Goal: Find specific fact: Find specific fact

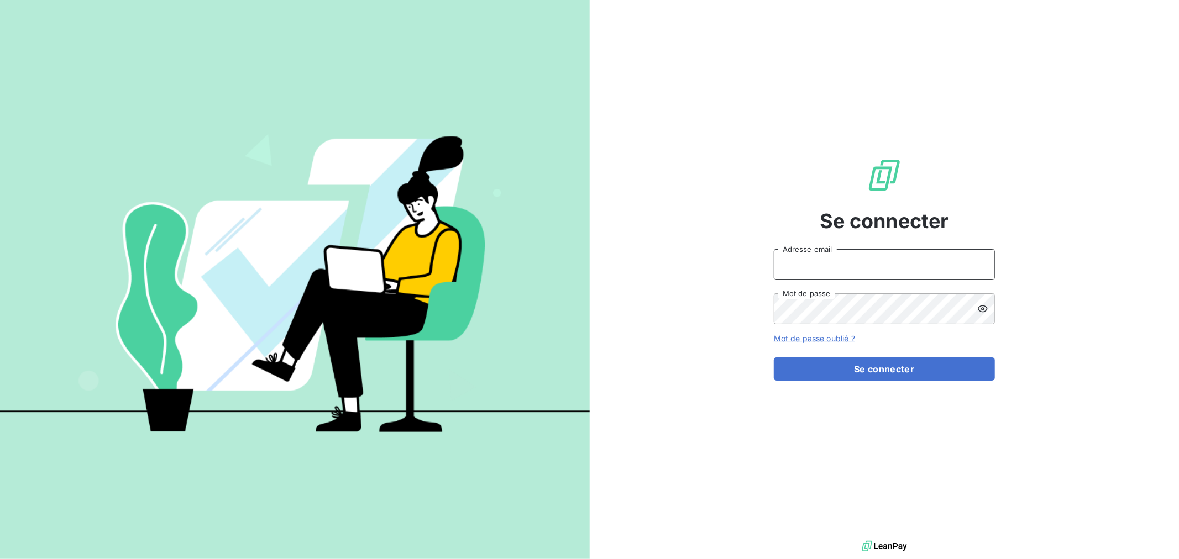
click at [834, 269] on input "Adresse email" at bounding box center [884, 264] width 221 height 31
type input "[EMAIL_ADDRESS][DOMAIN_NAME]"
click at [774, 358] on button "Se connecter" at bounding box center [884, 369] width 221 height 23
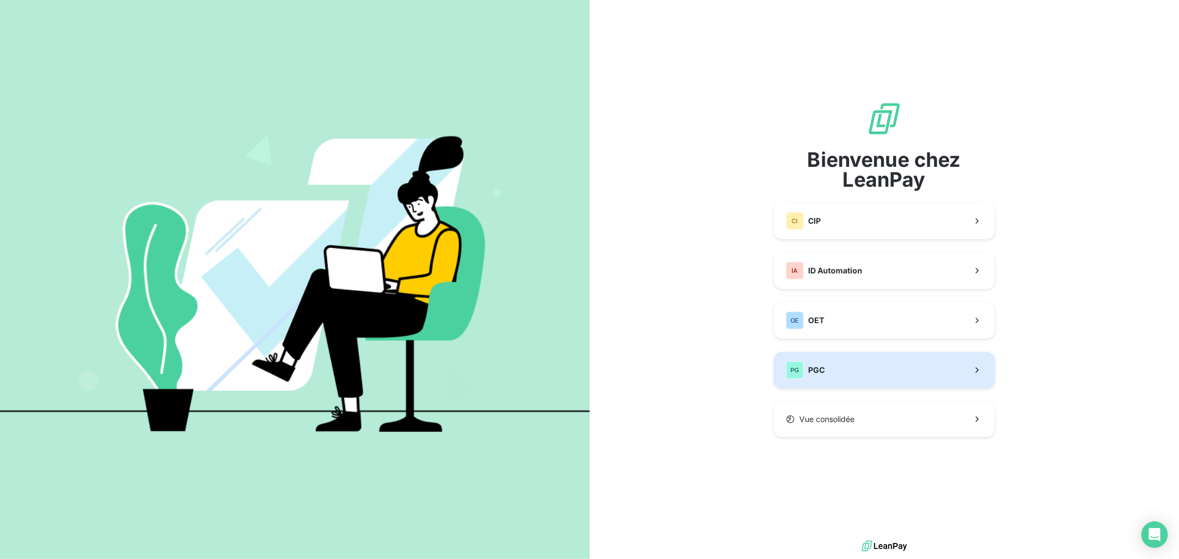
click at [846, 369] on button "PG PGC" at bounding box center [884, 370] width 221 height 36
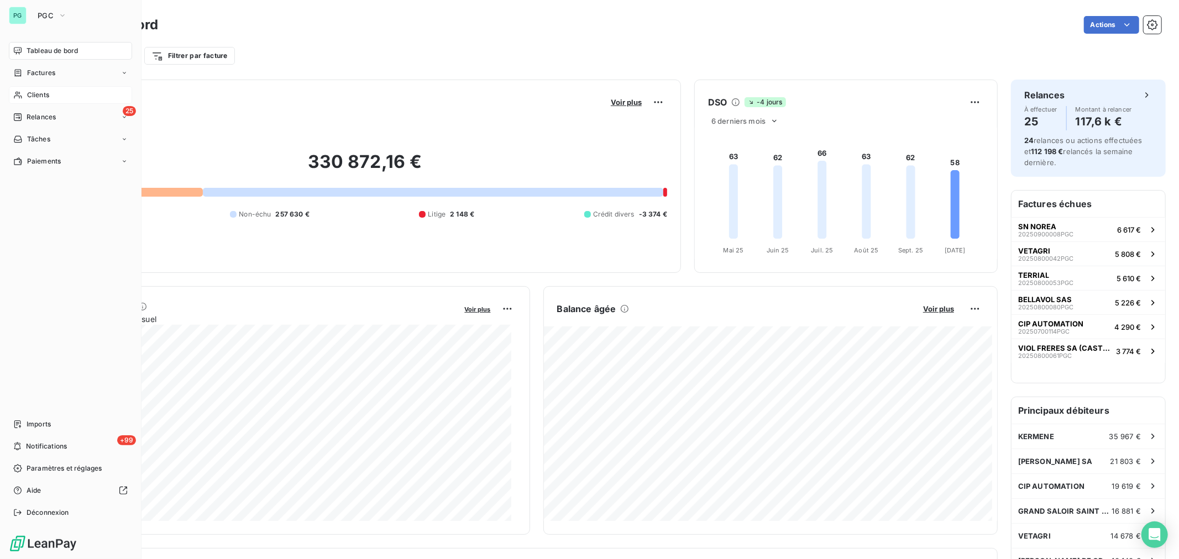
click at [34, 97] on span "Clients" at bounding box center [38, 95] width 22 height 10
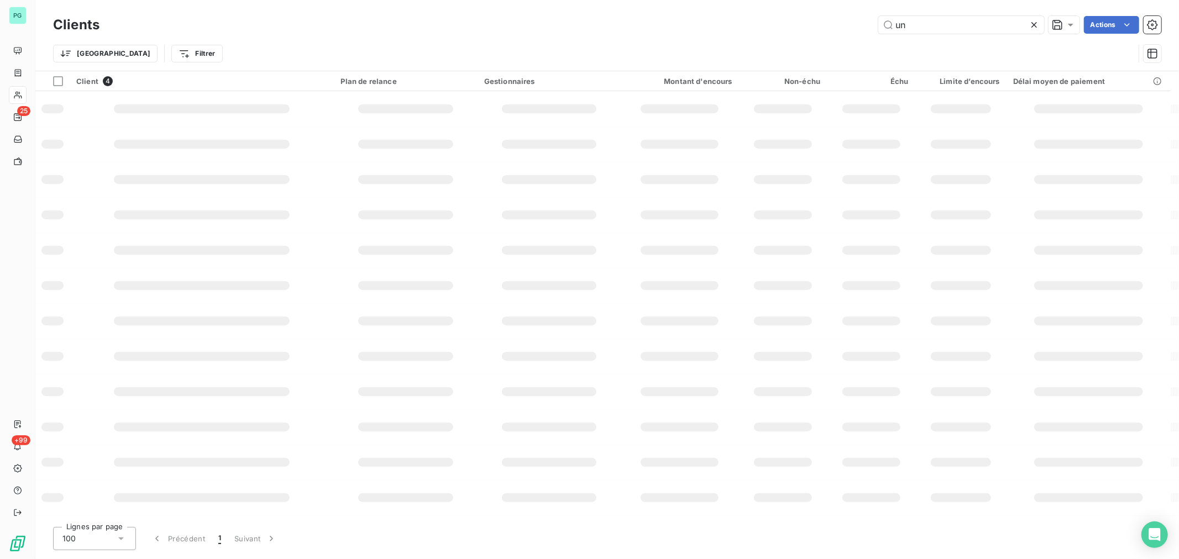
type input "u"
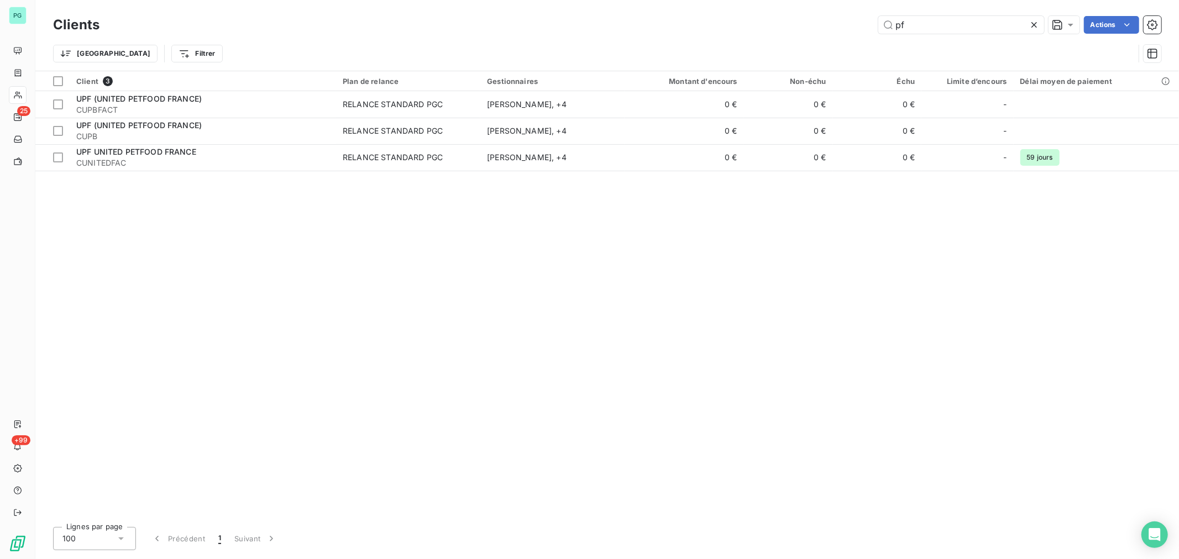
type input "p"
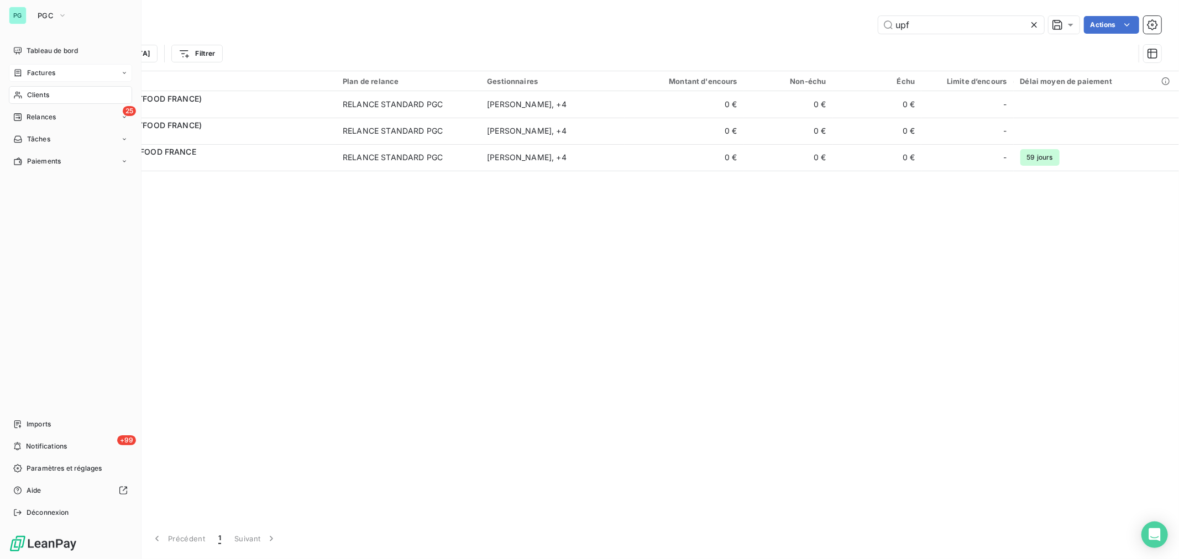
type input "upf"
click at [27, 69] on span "Factures" at bounding box center [41, 73] width 28 height 10
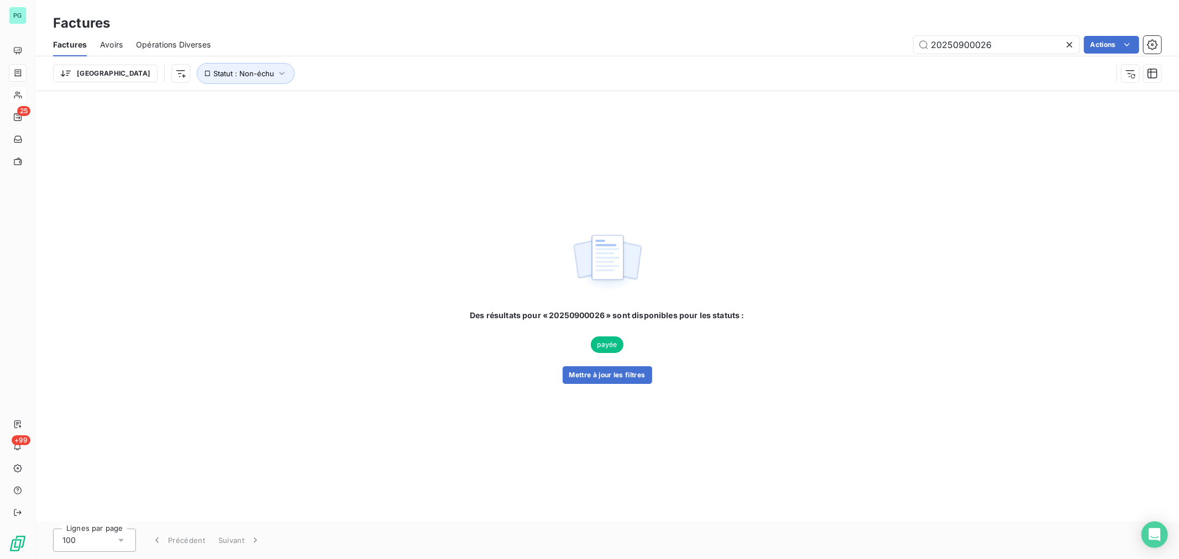
drag, startPoint x: 1011, startPoint y: 42, endPoint x: 964, endPoint y: 46, distance: 47.2
click at [960, 56] on div "Factures Avoirs Opérations Diverses 20250900026 Actions Trier Statut : Non-échu" at bounding box center [606, 61] width 1143 height 57
type input "20250800012"
click at [650, 377] on button "Mettre à jour les filtres" at bounding box center [608, 375] width 90 height 18
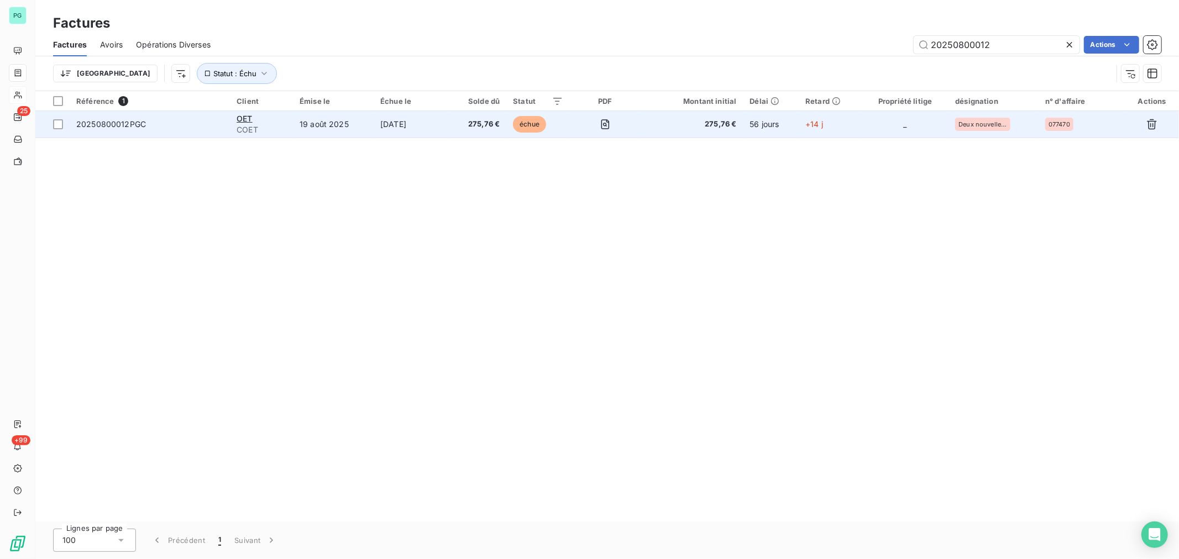
click at [658, 126] on span "275,76 €" at bounding box center [692, 124] width 90 height 11
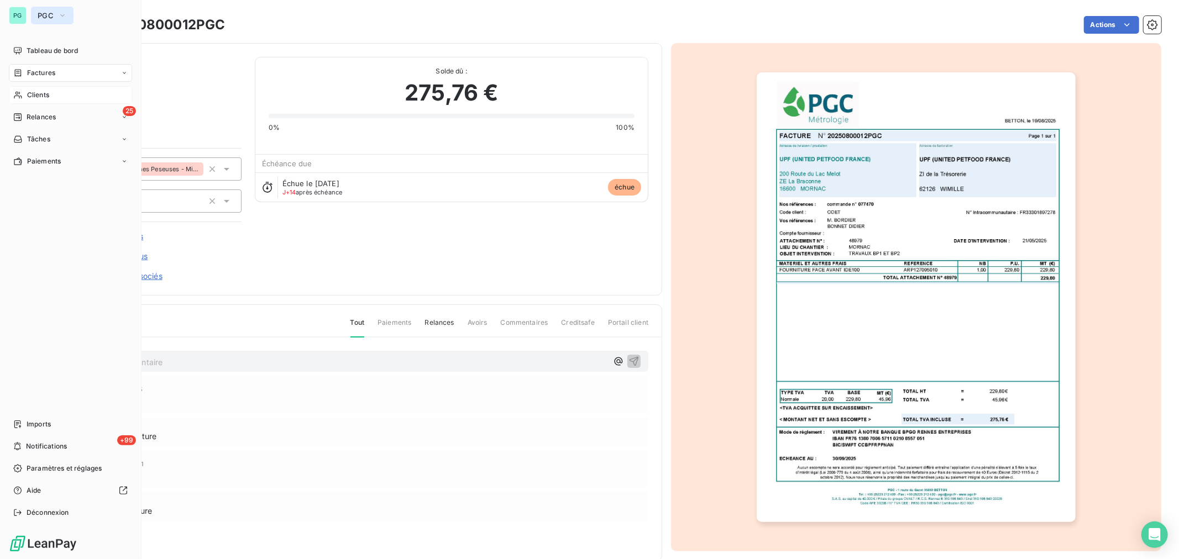
click at [46, 23] on button "PGC" at bounding box center [52, 16] width 43 height 18
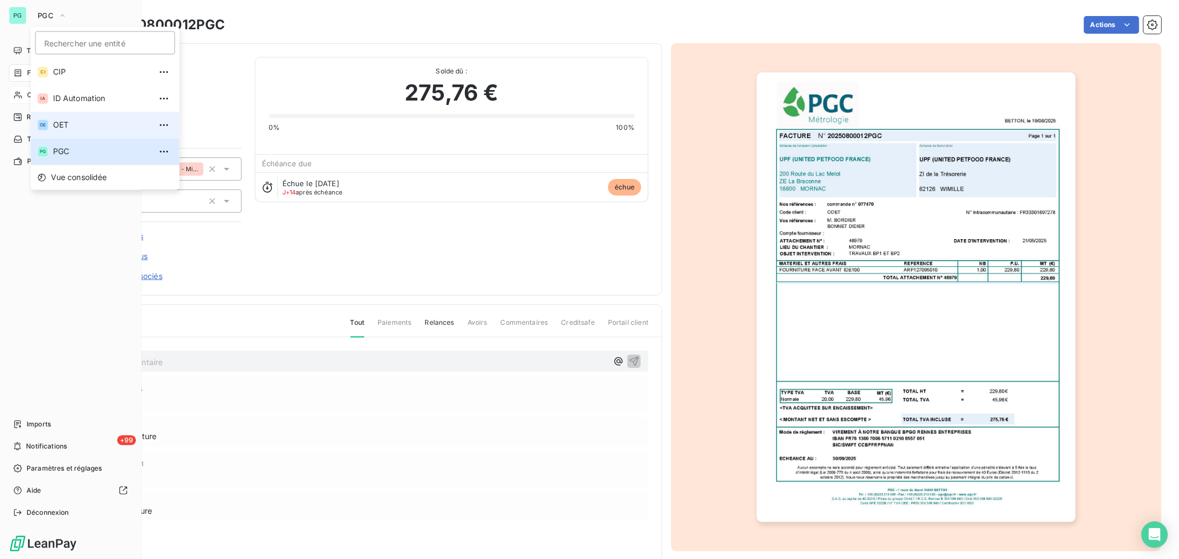
click at [71, 125] on span "OET" at bounding box center [102, 124] width 98 height 11
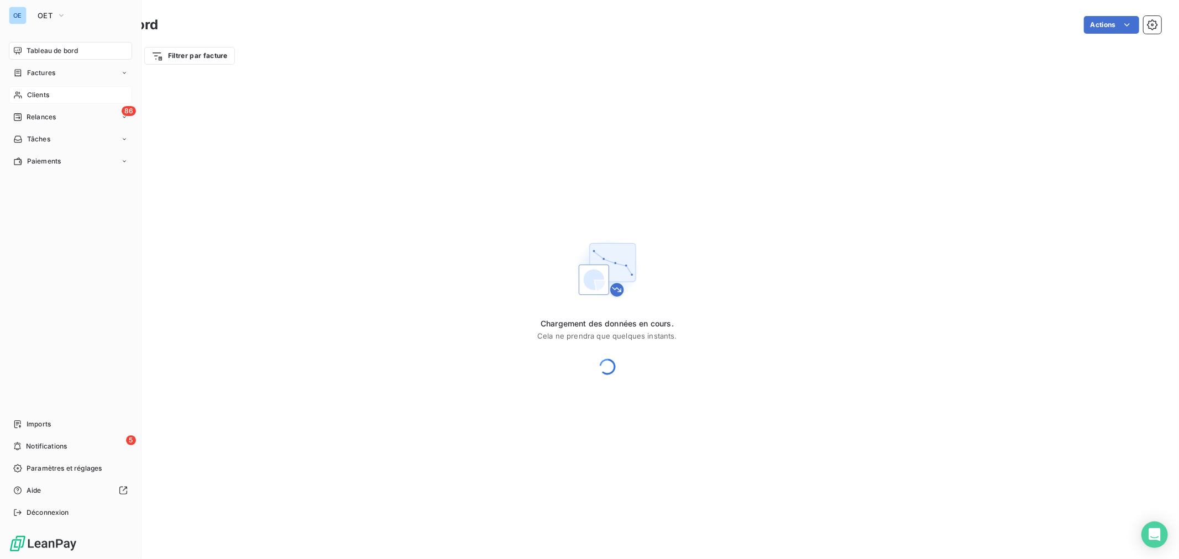
click at [48, 97] on span "Clients" at bounding box center [38, 95] width 22 height 10
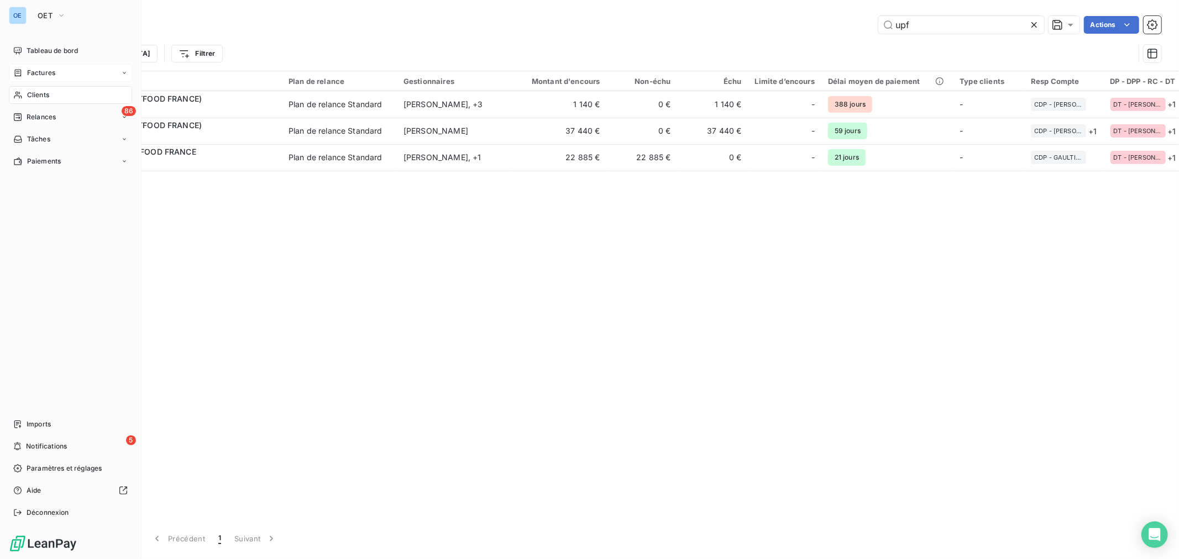
click at [59, 70] on div "Factures" at bounding box center [70, 73] width 123 height 18
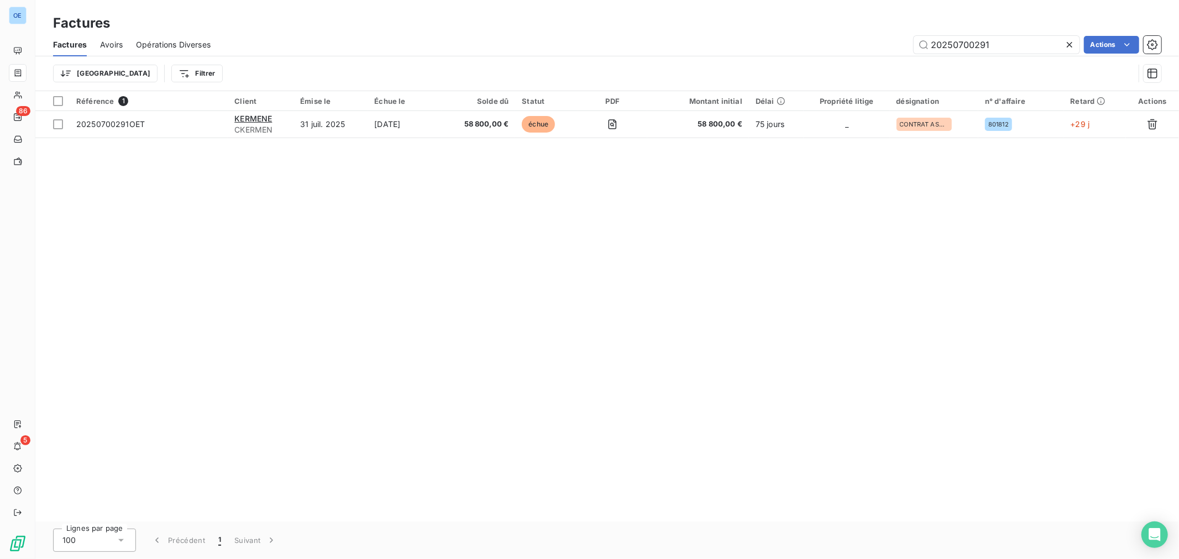
drag, startPoint x: 1008, startPoint y: 45, endPoint x: 958, endPoint y: 60, distance: 52.8
click at [958, 60] on div "Factures Avoirs Opérations Diverses 20250700291 Actions Trier Filtrer" at bounding box center [606, 61] width 1143 height 57
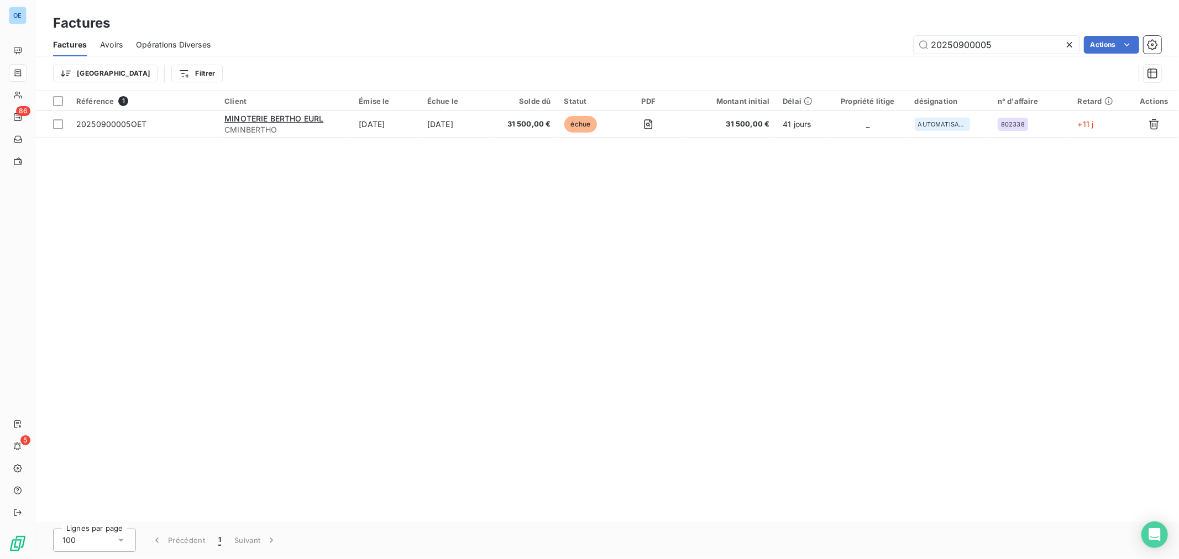
type input "20250900005"
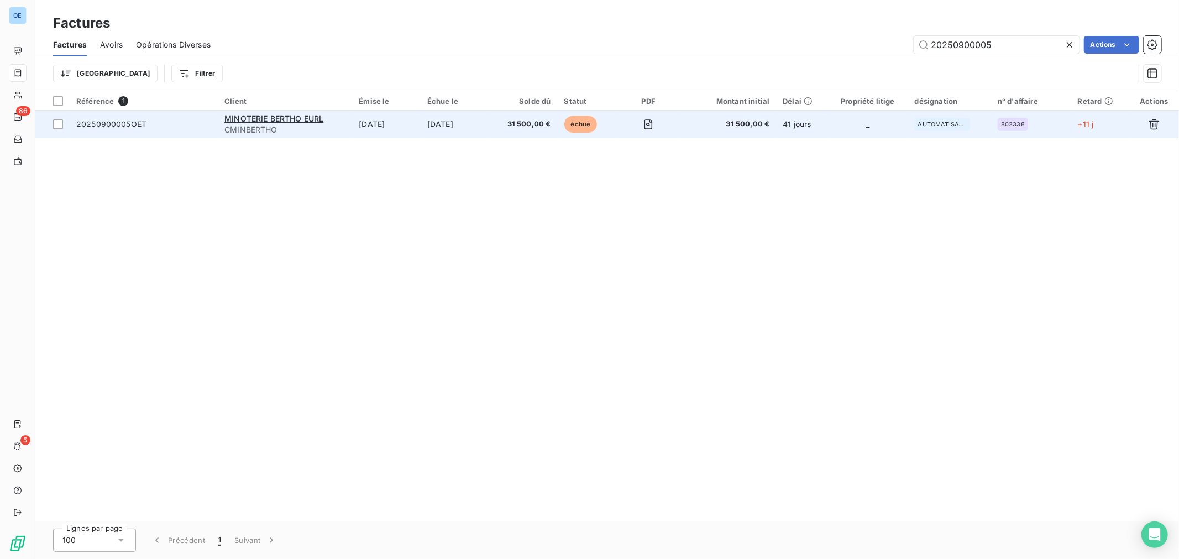
click at [681, 128] on td at bounding box center [648, 124] width 65 height 27
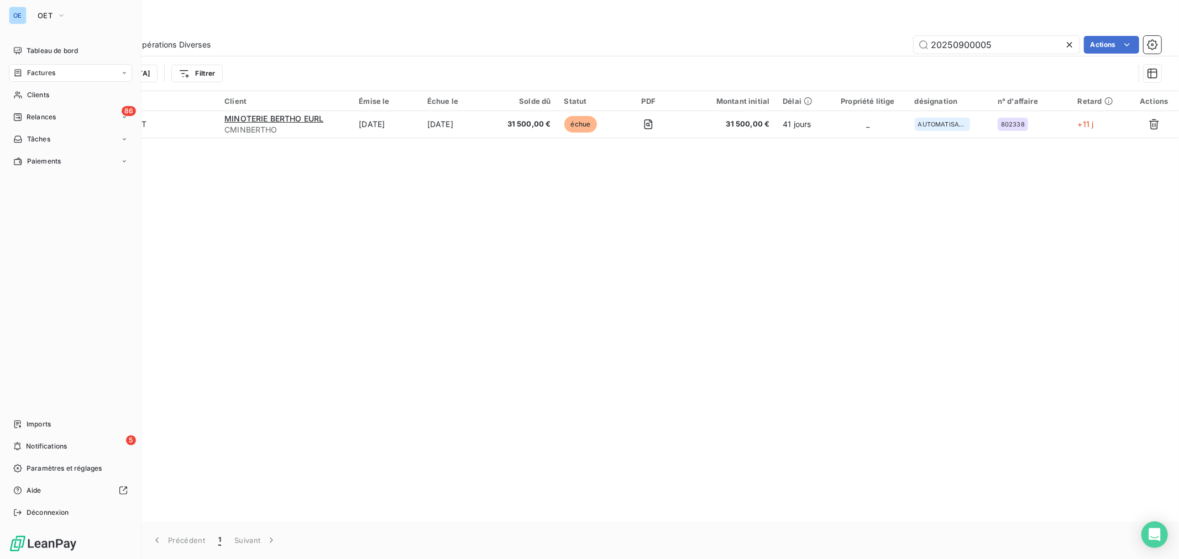
drag, startPoint x: 28, startPoint y: 92, endPoint x: 37, endPoint y: 85, distance: 12.2
click at [28, 92] on span "Clients" at bounding box center [38, 95] width 22 height 10
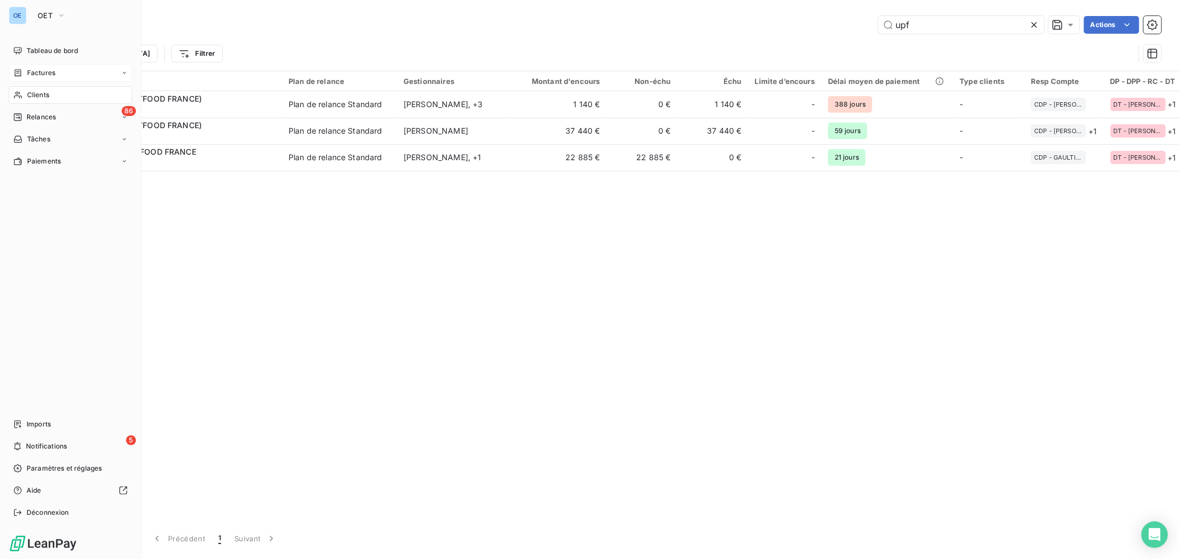
click at [29, 69] on span "Factures" at bounding box center [41, 73] width 28 height 10
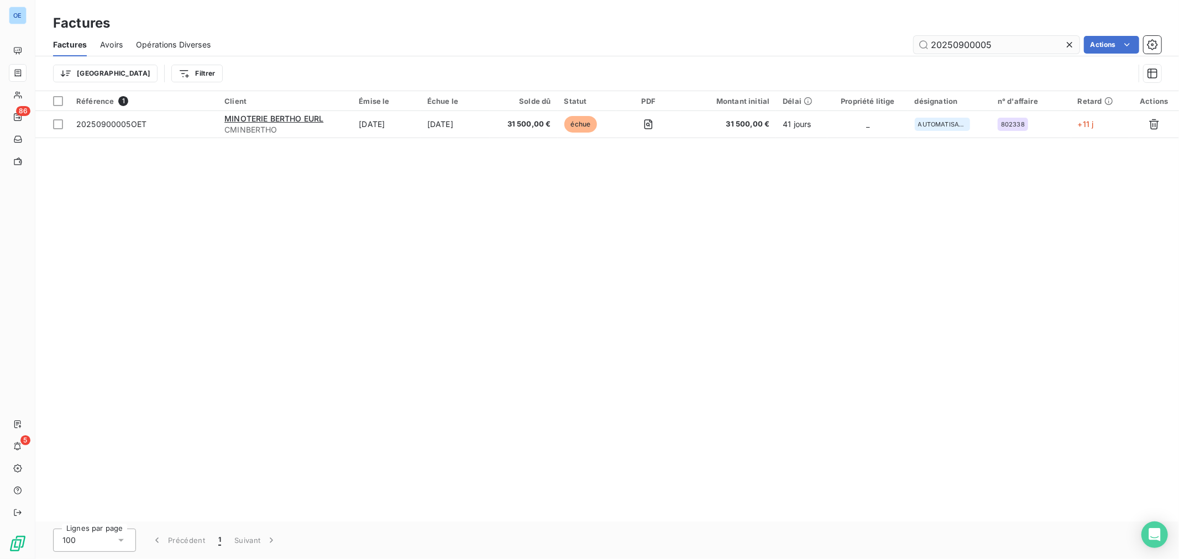
drag, startPoint x: 1037, startPoint y: 46, endPoint x: 955, endPoint y: 51, distance: 81.9
click at [955, 51] on input "20250900005" at bounding box center [996, 45] width 166 height 18
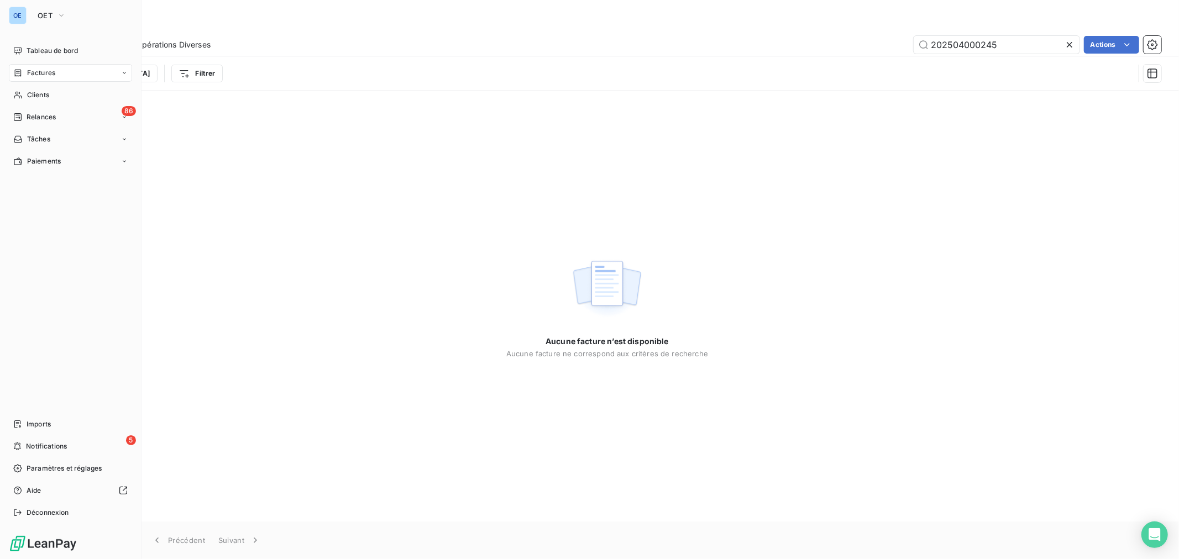
click at [31, 71] on span "Factures" at bounding box center [41, 73] width 28 height 10
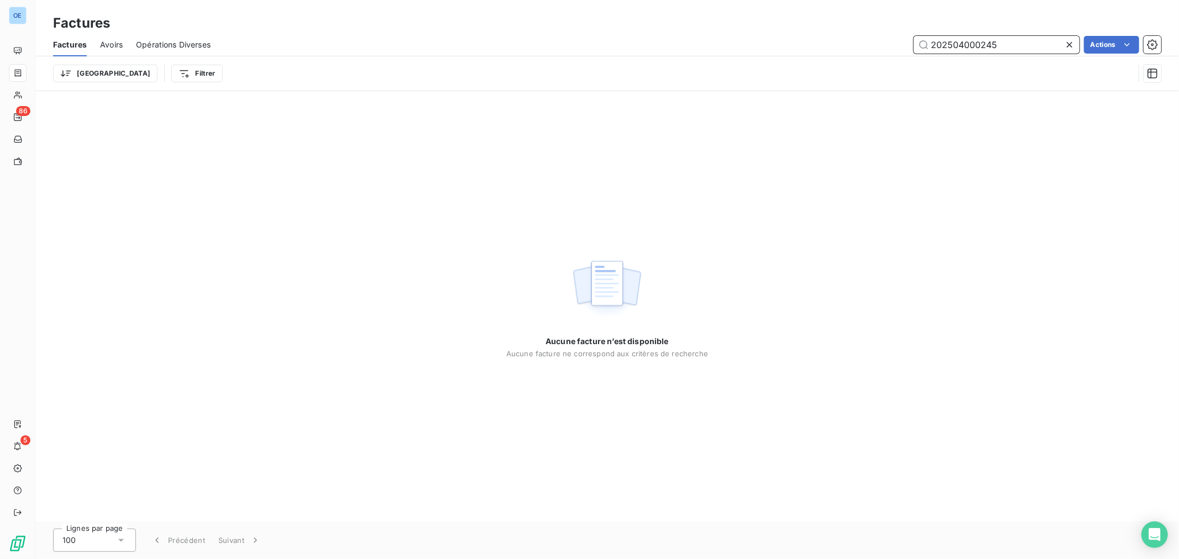
click at [975, 45] on input "202504000245" at bounding box center [996, 45] width 166 height 18
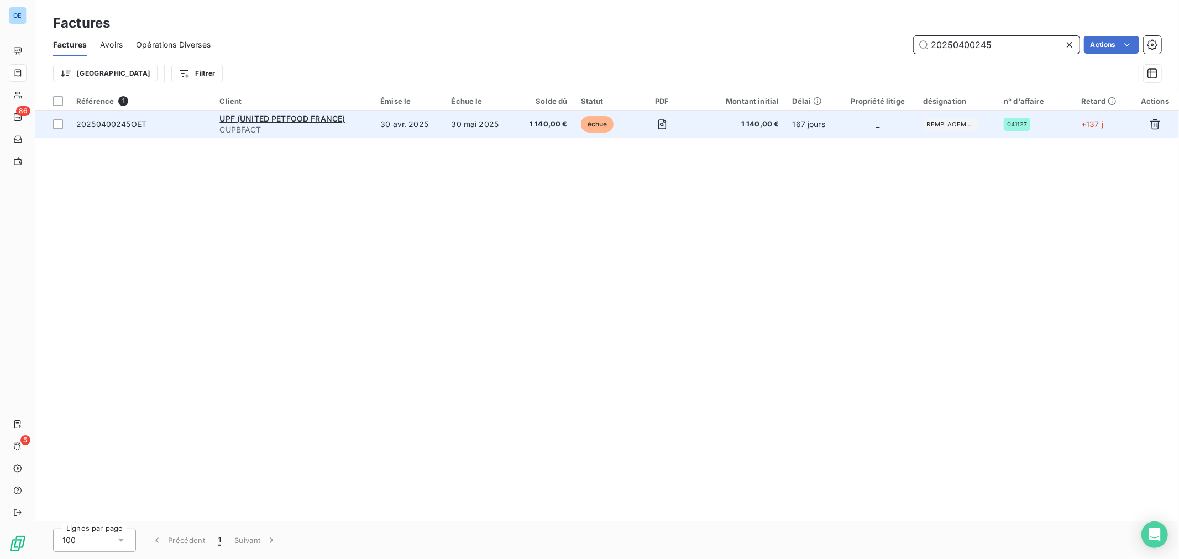
type input "20250400245"
click at [774, 122] on span "1 140,00 €" at bounding box center [739, 124] width 79 height 11
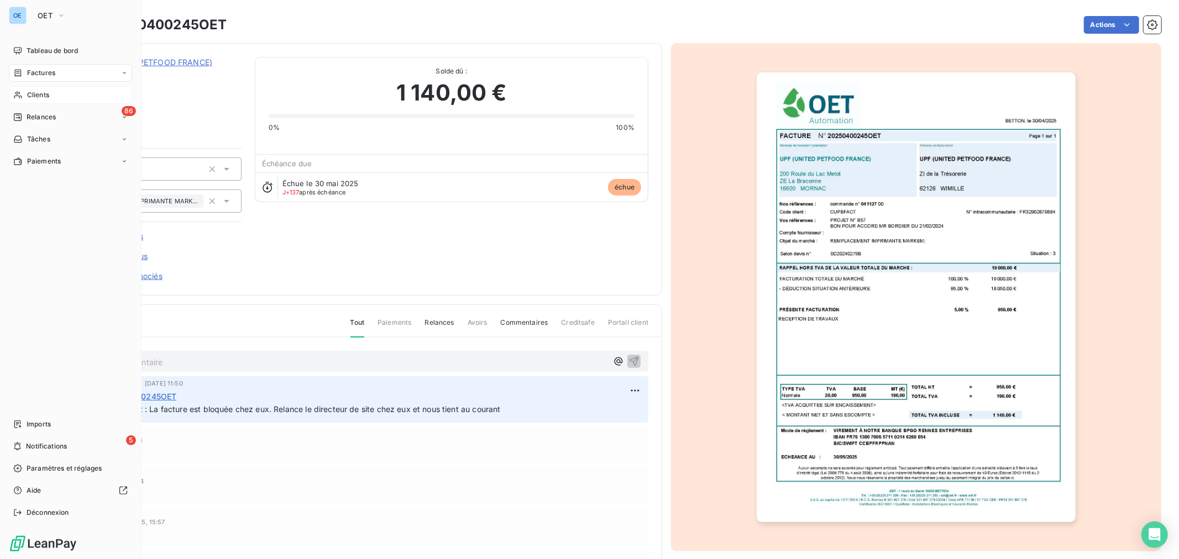
click at [22, 92] on icon at bounding box center [17, 95] width 9 height 9
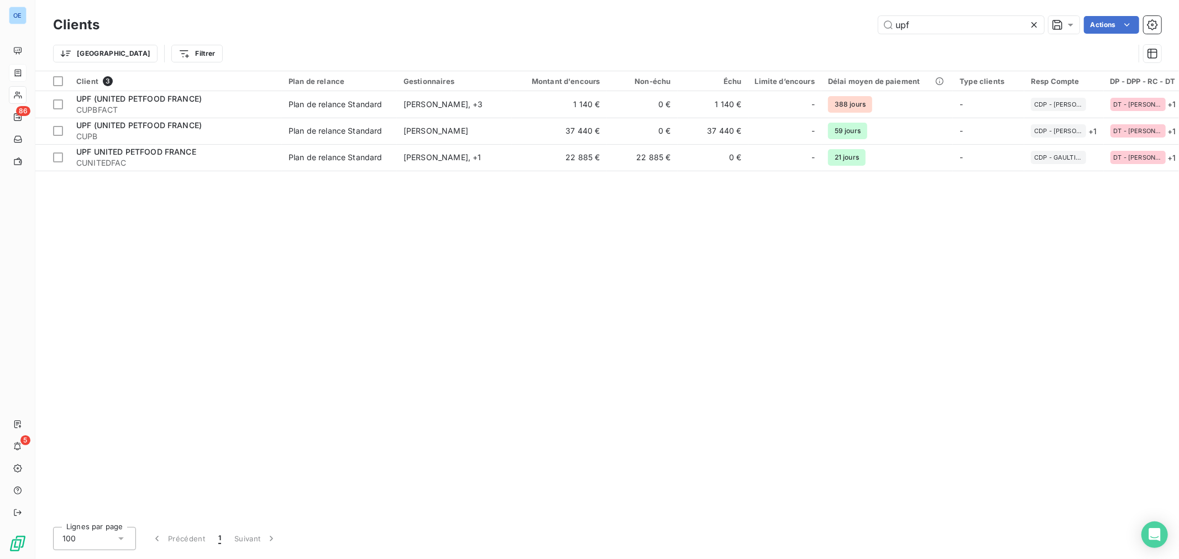
drag, startPoint x: 912, startPoint y: 28, endPoint x: 855, endPoint y: 23, distance: 56.5
click at [875, 28] on div "upf Actions" at bounding box center [637, 25] width 1048 height 18
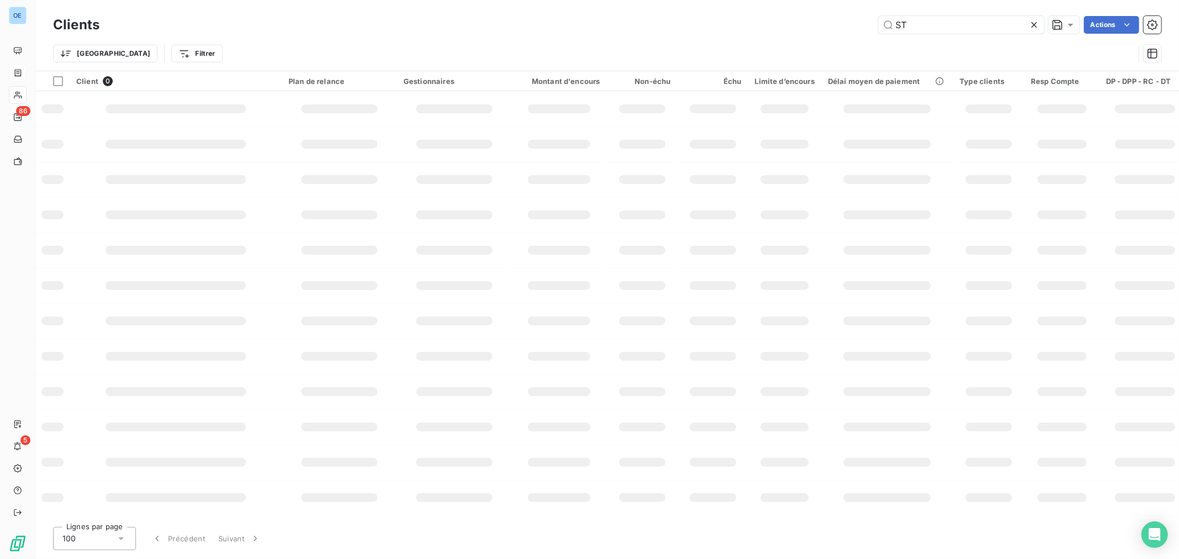
type input "S"
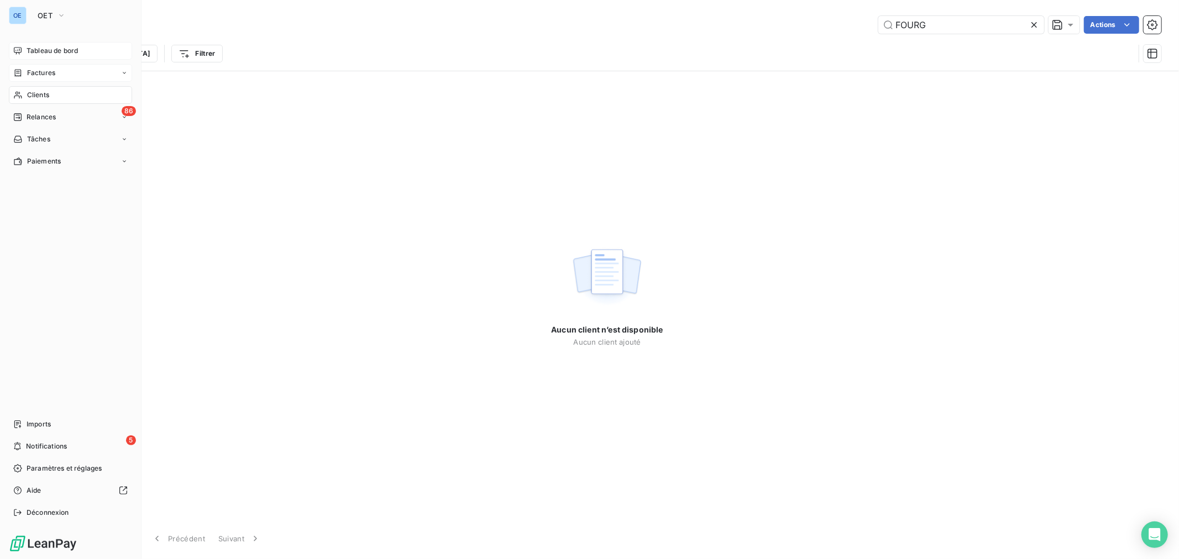
type input "FOURG"
click at [59, 49] on span "Tableau de bord" at bounding box center [52, 51] width 51 height 10
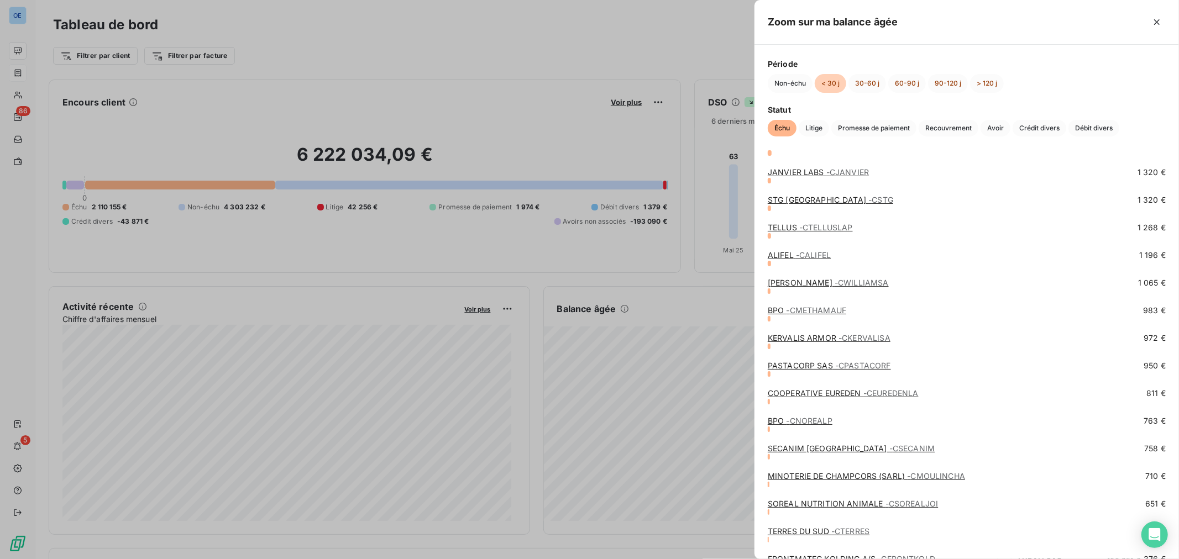
scroll to position [1482, 0]
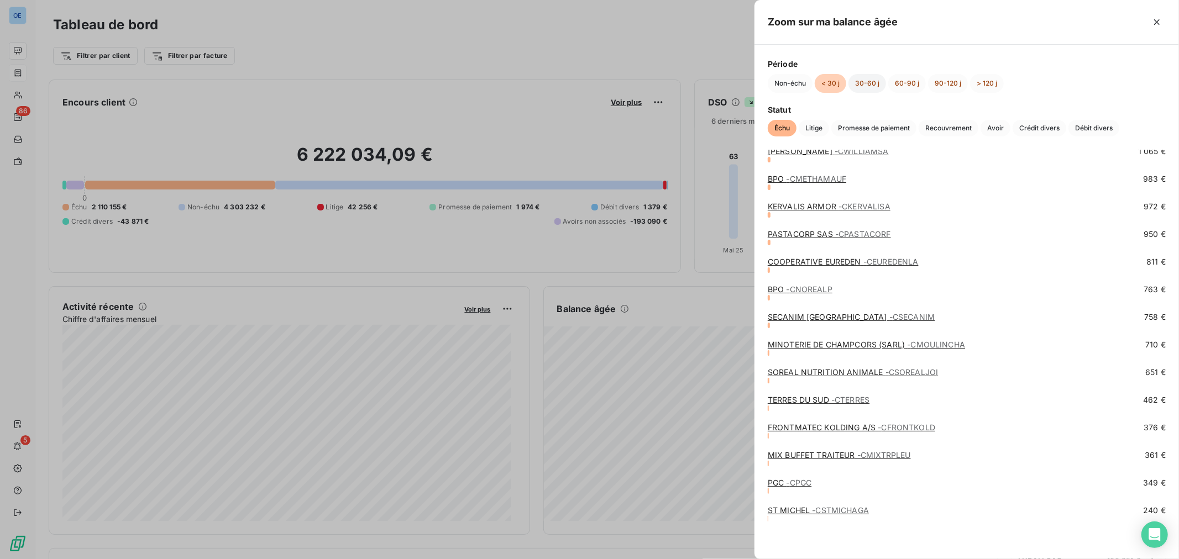
click at [879, 84] on button "30-60 j" at bounding box center [867, 83] width 38 height 19
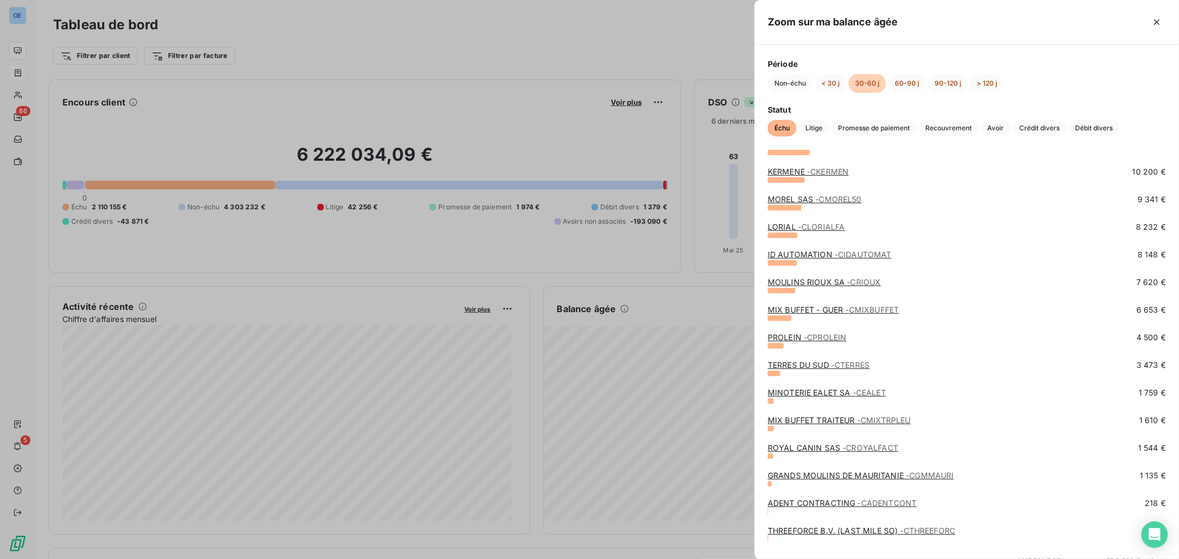
scroll to position [266, 0]
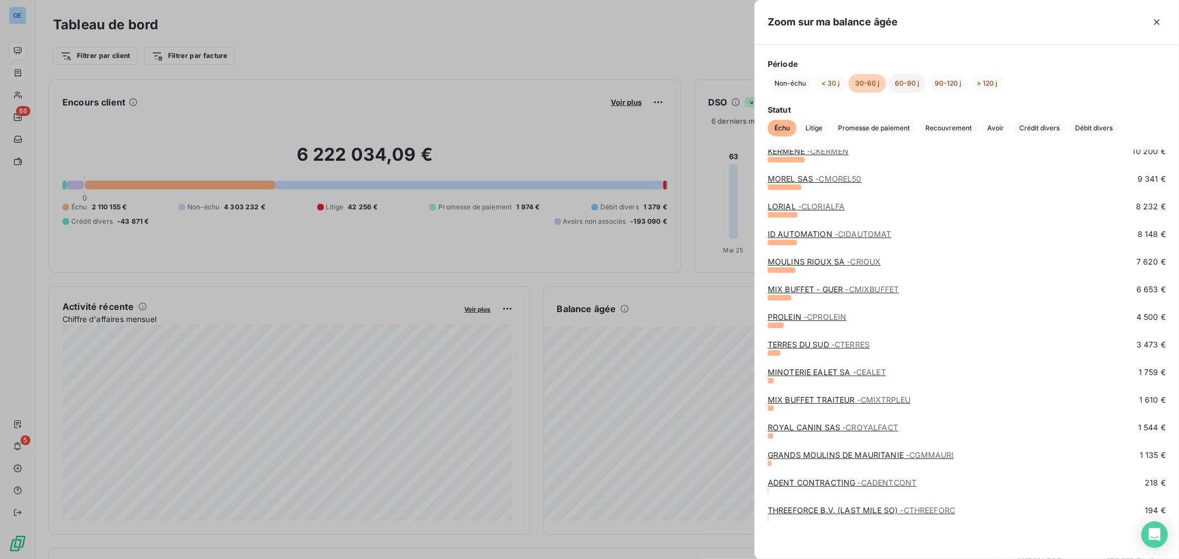
click at [908, 86] on button "60-90 j" at bounding box center [907, 83] width 38 height 19
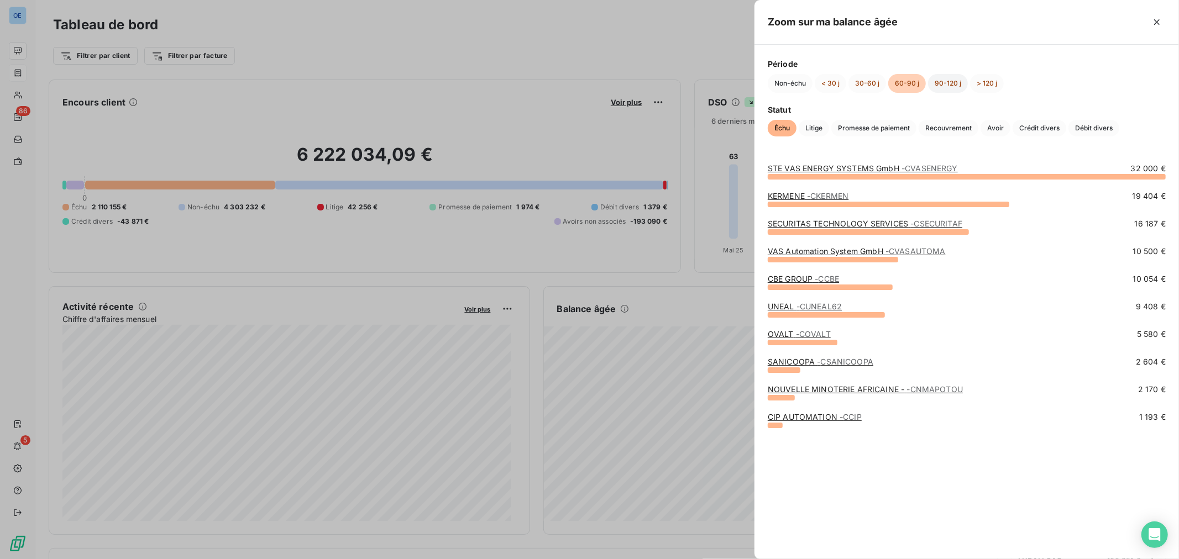
click at [943, 84] on button "90-120 j" at bounding box center [948, 83] width 40 height 19
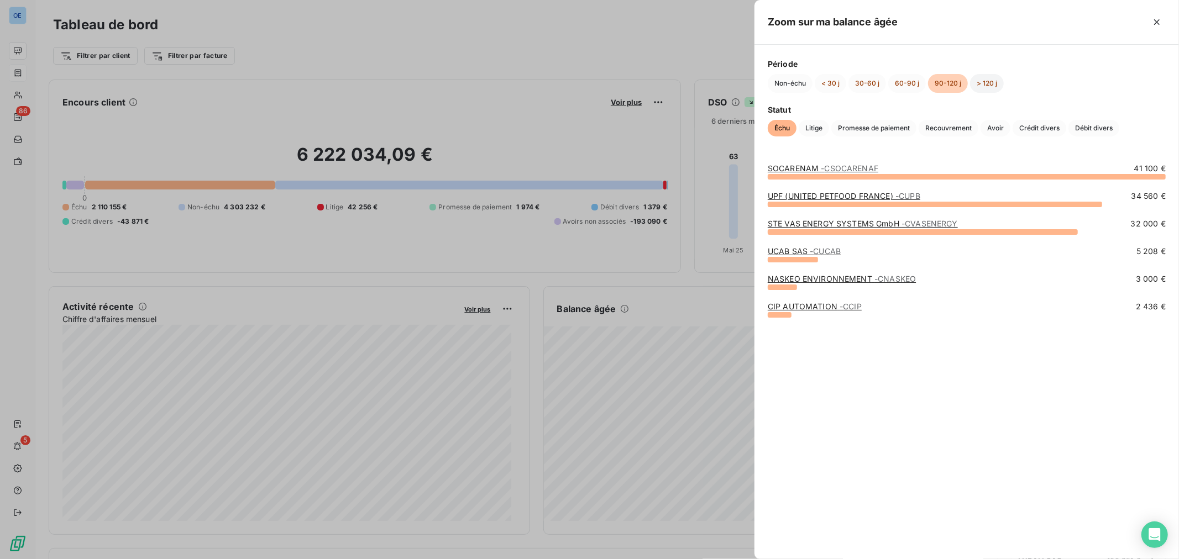
click at [980, 82] on button "> 120 j" at bounding box center [987, 83] width 34 height 19
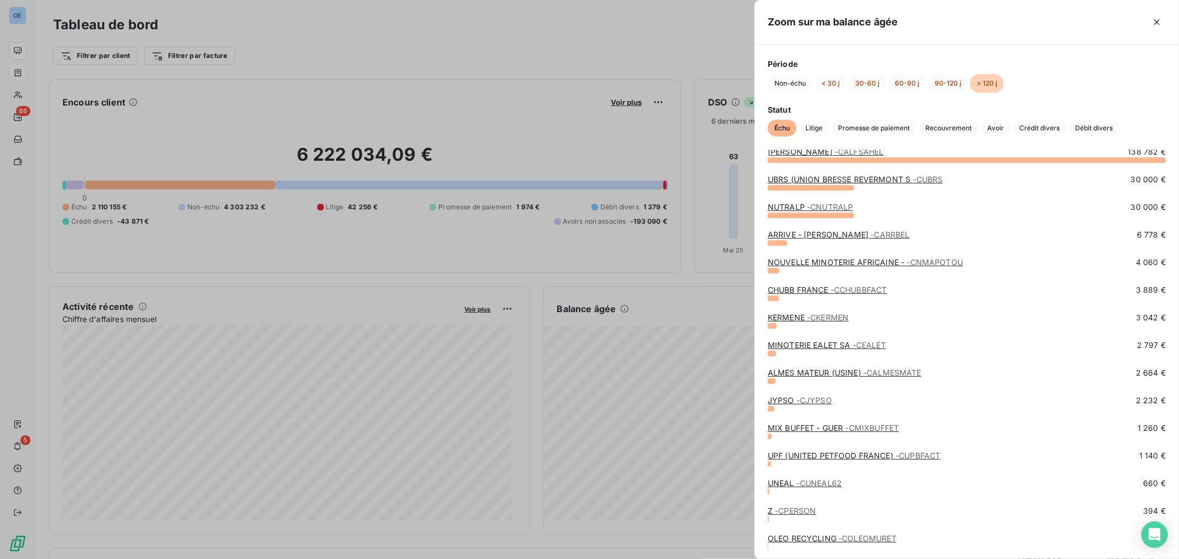
scroll to position [45, 0]
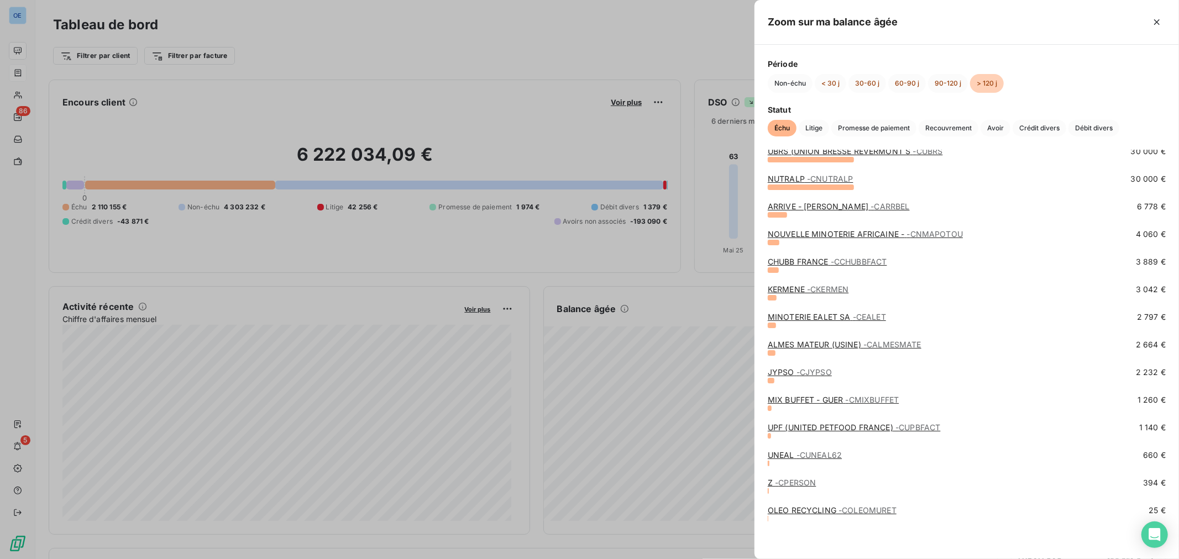
click at [25, 84] on div at bounding box center [589, 279] width 1179 height 559
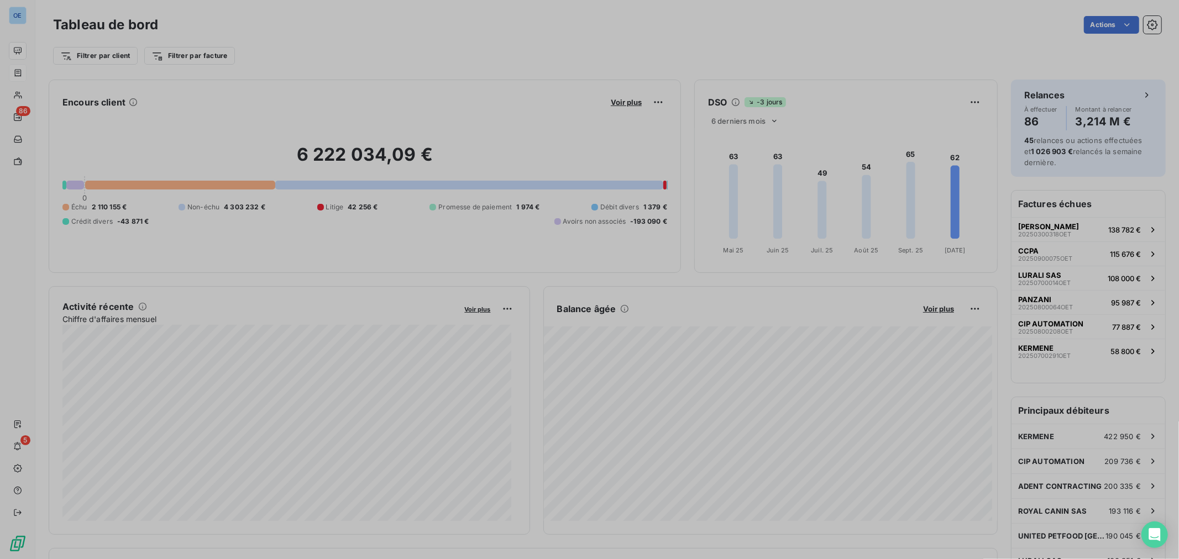
click at [22, 72] on icon at bounding box center [17, 73] width 9 height 9
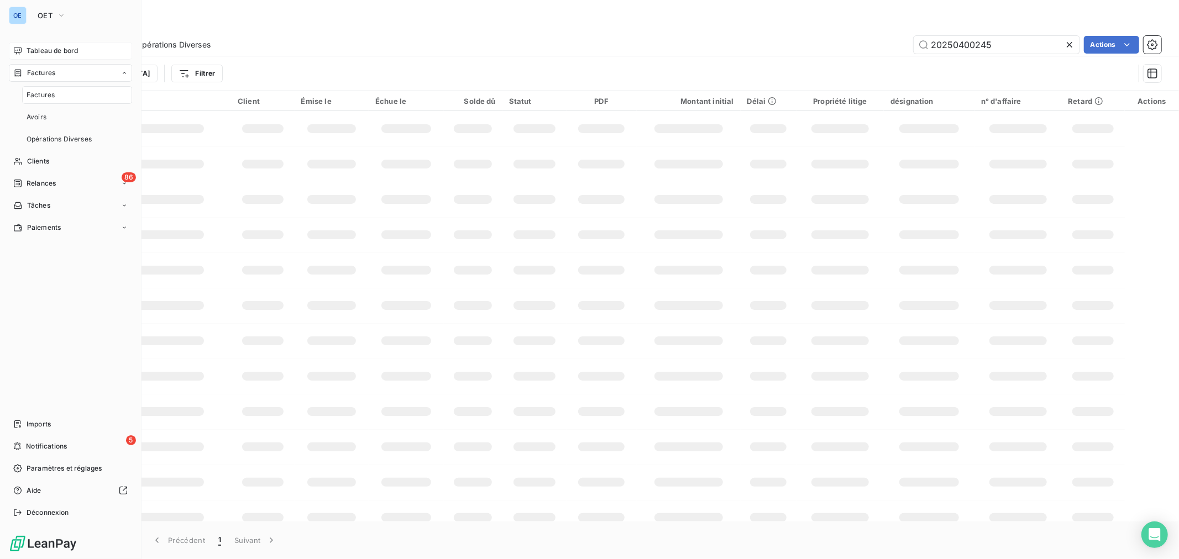
click at [36, 91] on span "Factures" at bounding box center [41, 95] width 28 height 10
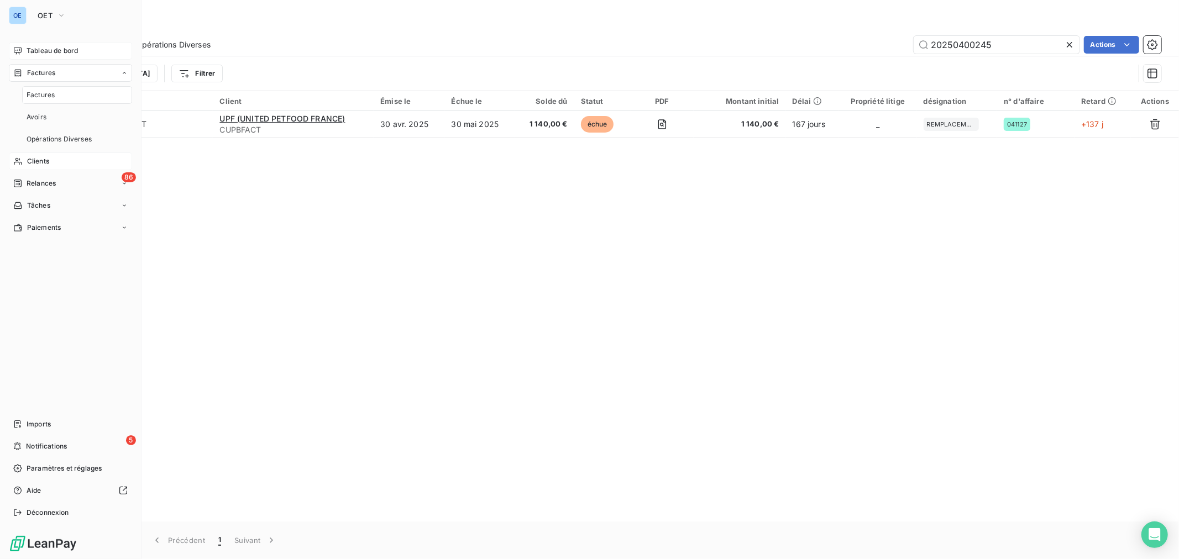
click at [43, 156] on span "Clients" at bounding box center [38, 161] width 22 height 10
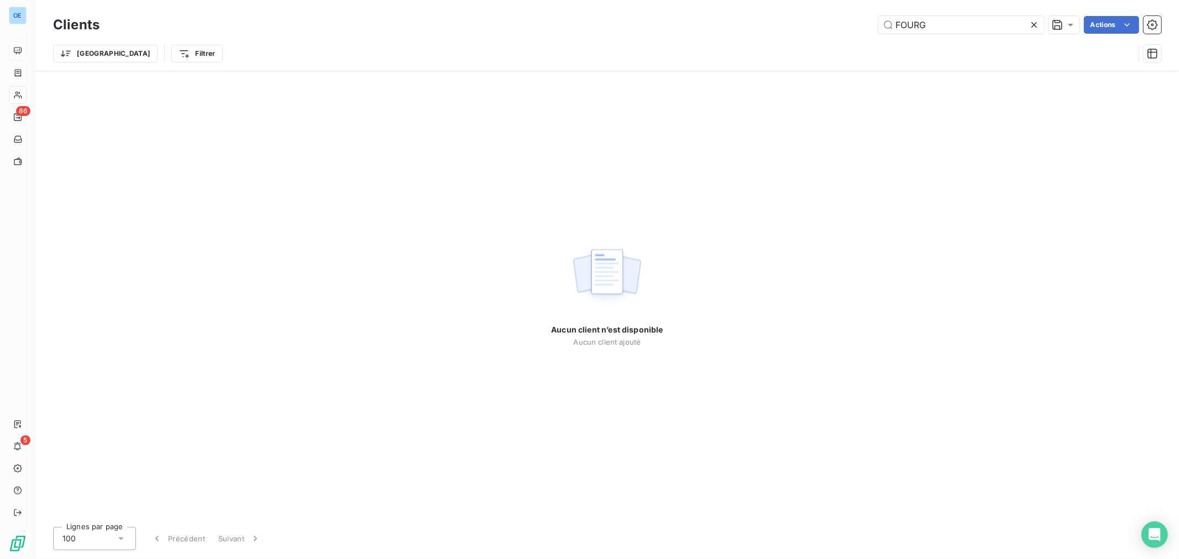
drag, startPoint x: 953, startPoint y: 24, endPoint x: 795, endPoint y: 12, distance: 158.6
click at [831, 12] on div "Clients FOURG Actions Trier Filtrer" at bounding box center [606, 35] width 1143 height 71
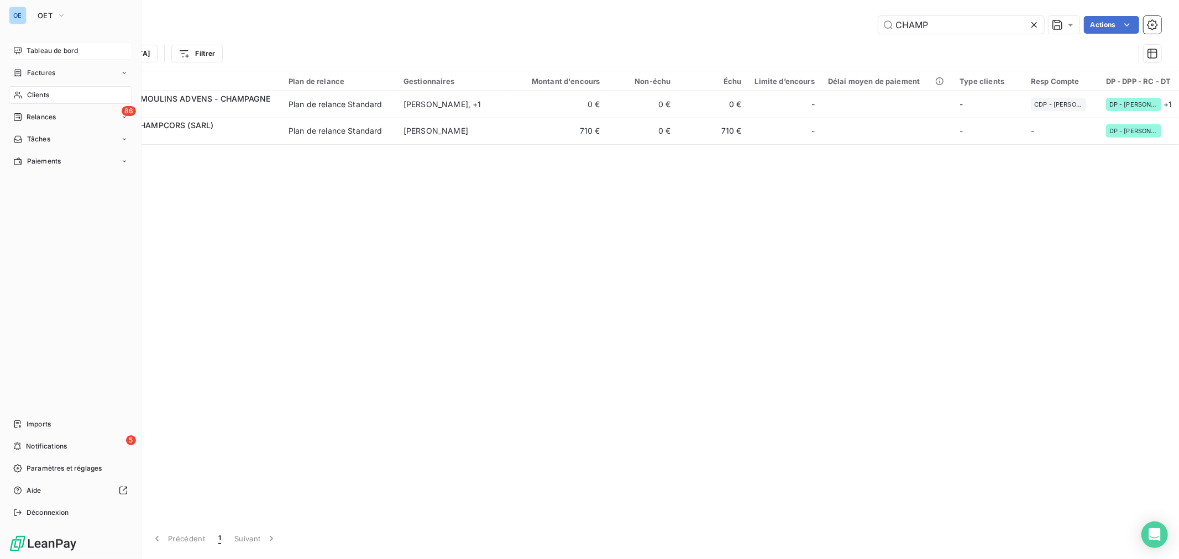
click at [19, 91] on icon at bounding box center [17, 95] width 9 height 9
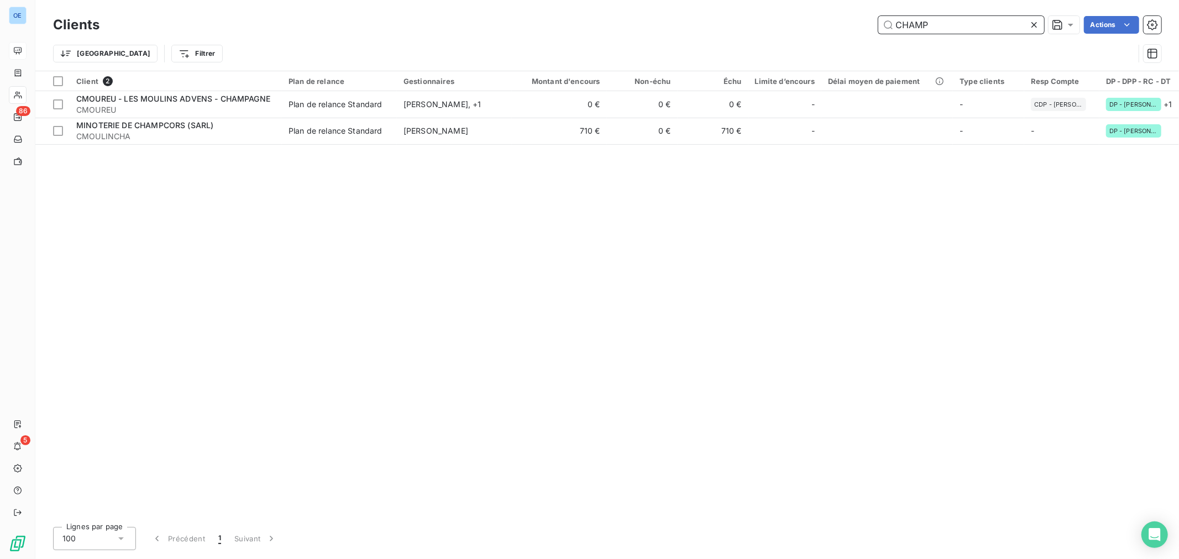
drag, startPoint x: 964, startPoint y: 30, endPoint x: 668, endPoint y: -13, distance: 299.4
click at [668, 0] on html "OE 86 5 Clients CHAMP Actions Trier Filtrer Client 2 Plan de relance Gestionnai…" at bounding box center [589, 279] width 1179 height 559
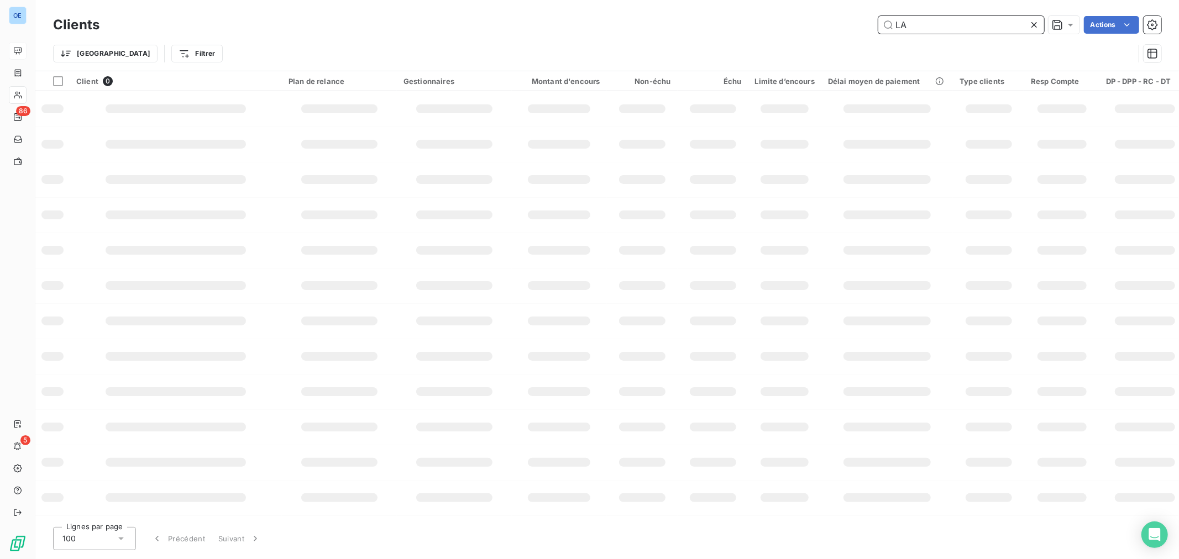
type input "L"
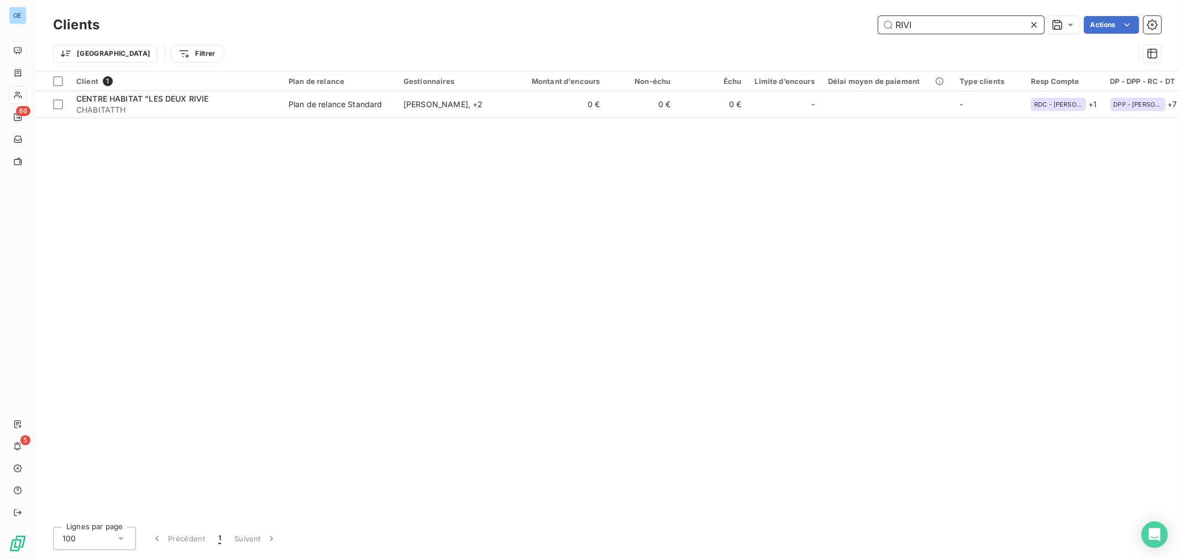
type input "RIVI"
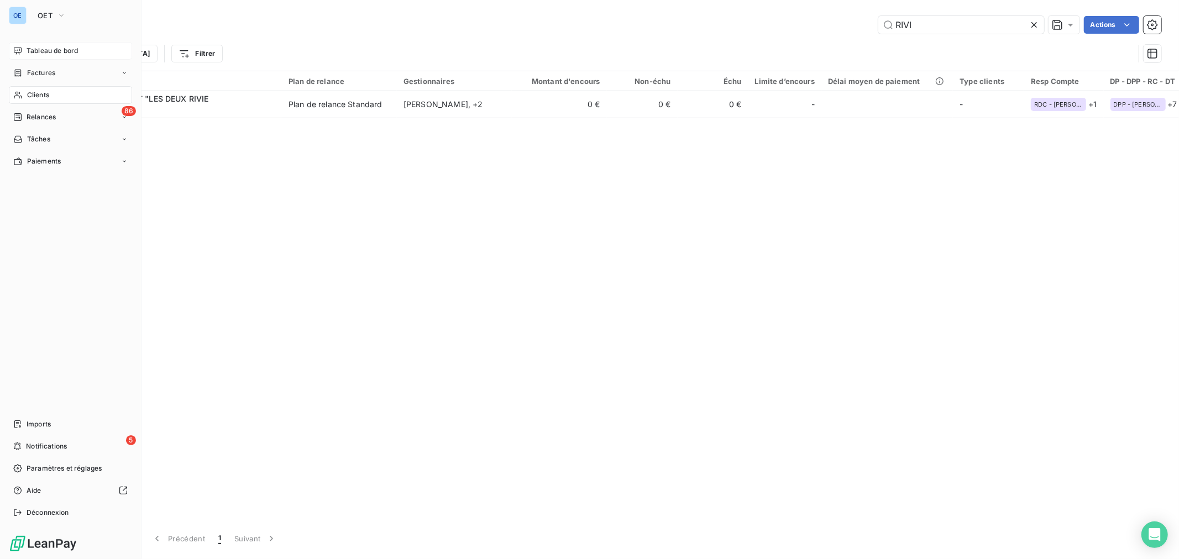
click at [62, 50] on span "Tableau de bord" at bounding box center [52, 51] width 51 height 10
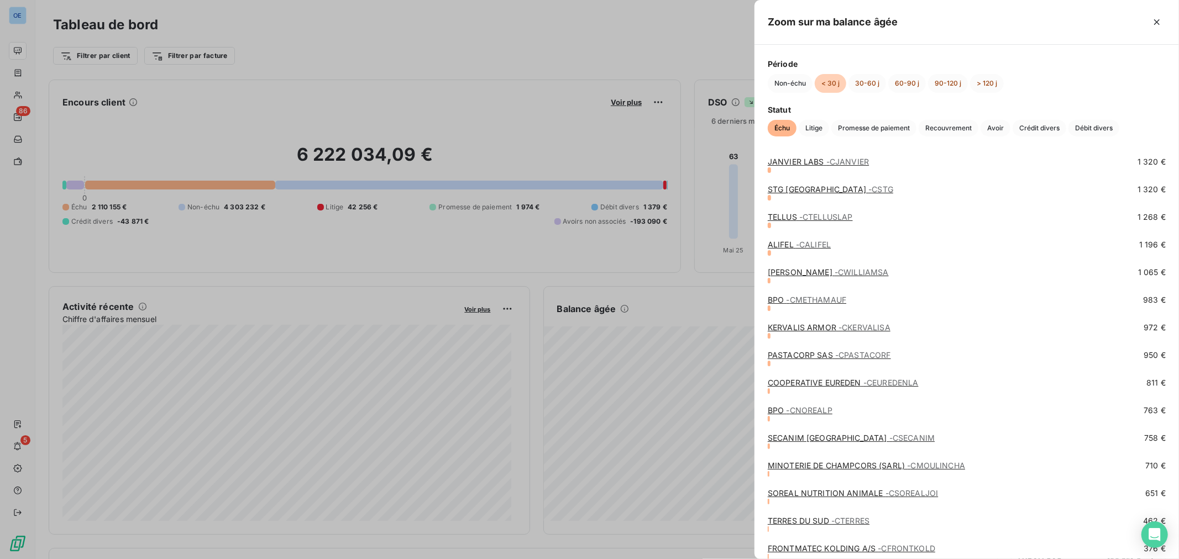
scroll to position [1473, 0]
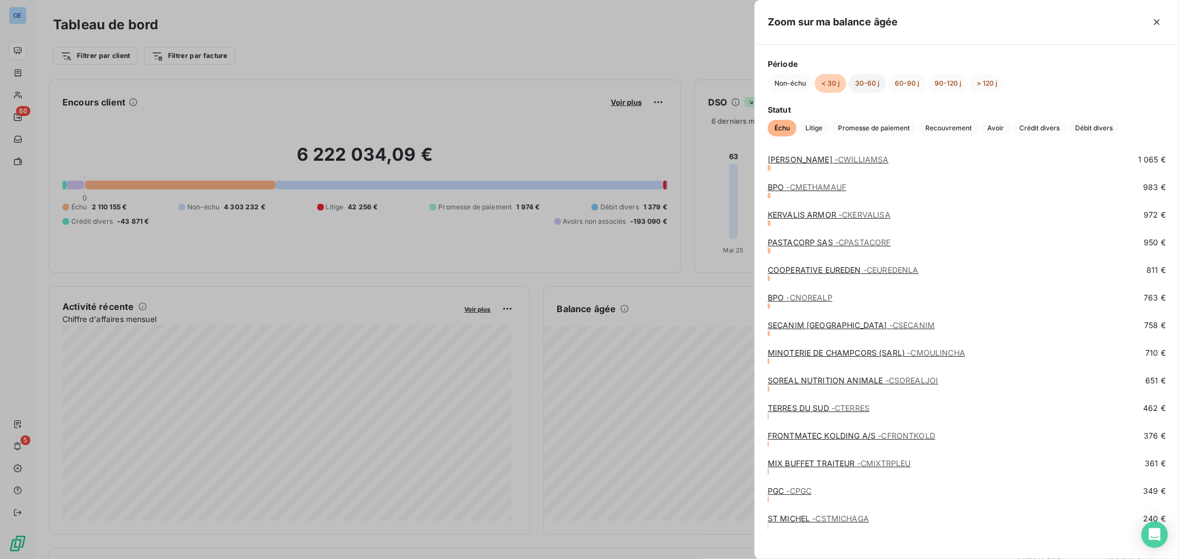
click at [869, 82] on button "30-60 j" at bounding box center [867, 83] width 38 height 19
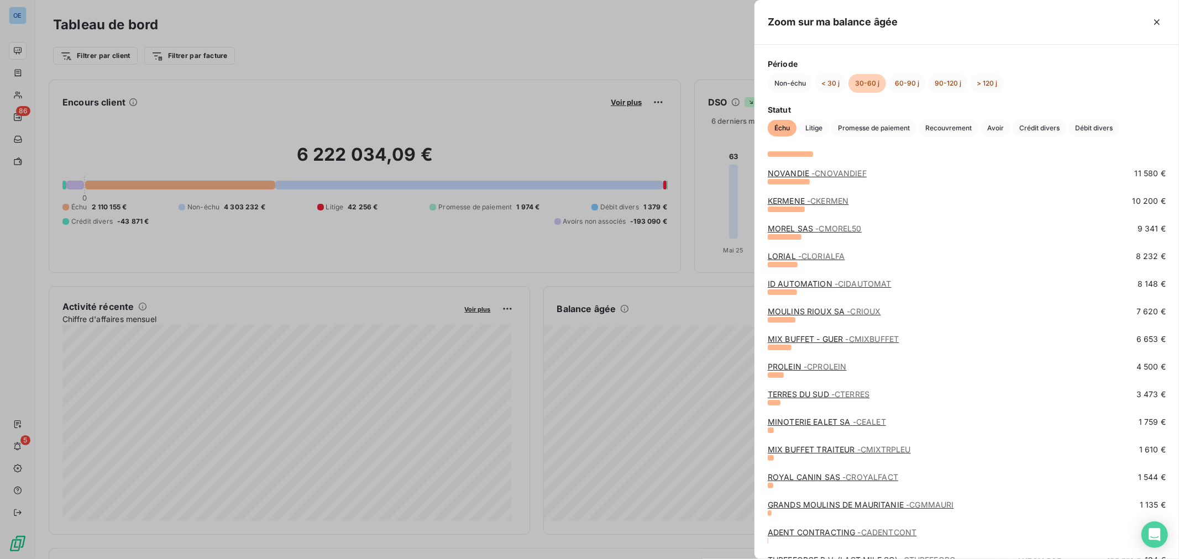
scroll to position [266, 0]
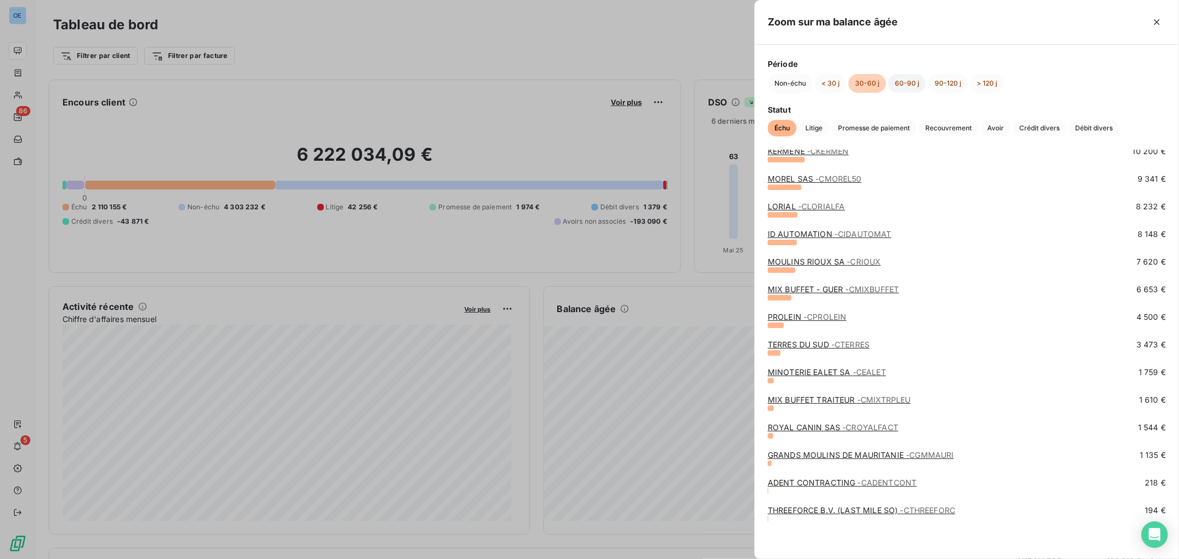
click at [907, 88] on button "60-90 j" at bounding box center [907, 83] width 38 height 19
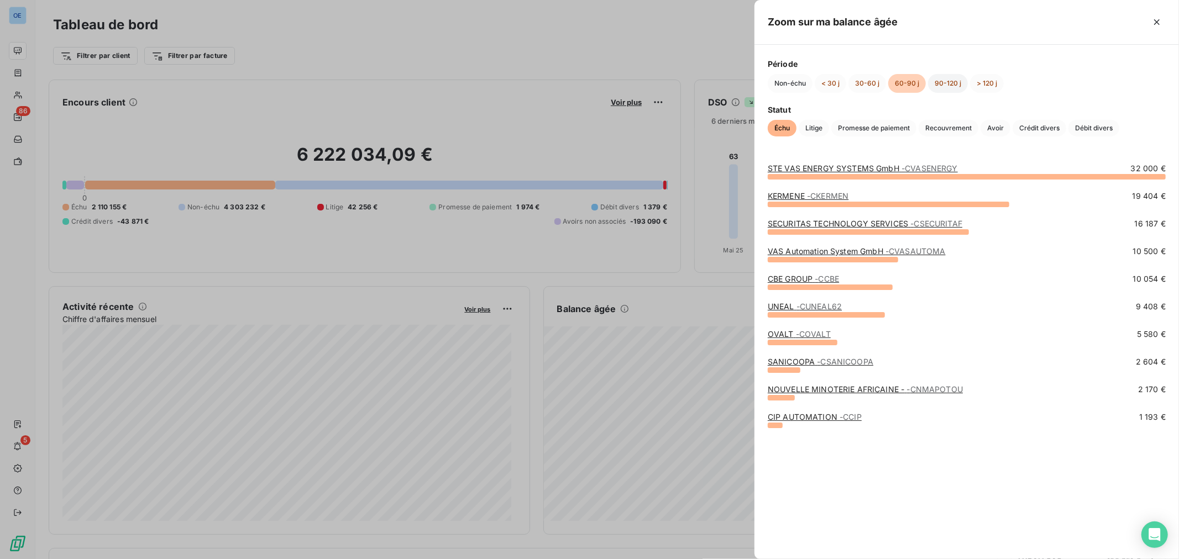
click at [953, 83] on button "90-120 j" at bounding box center [948, 83] width 40 height 19
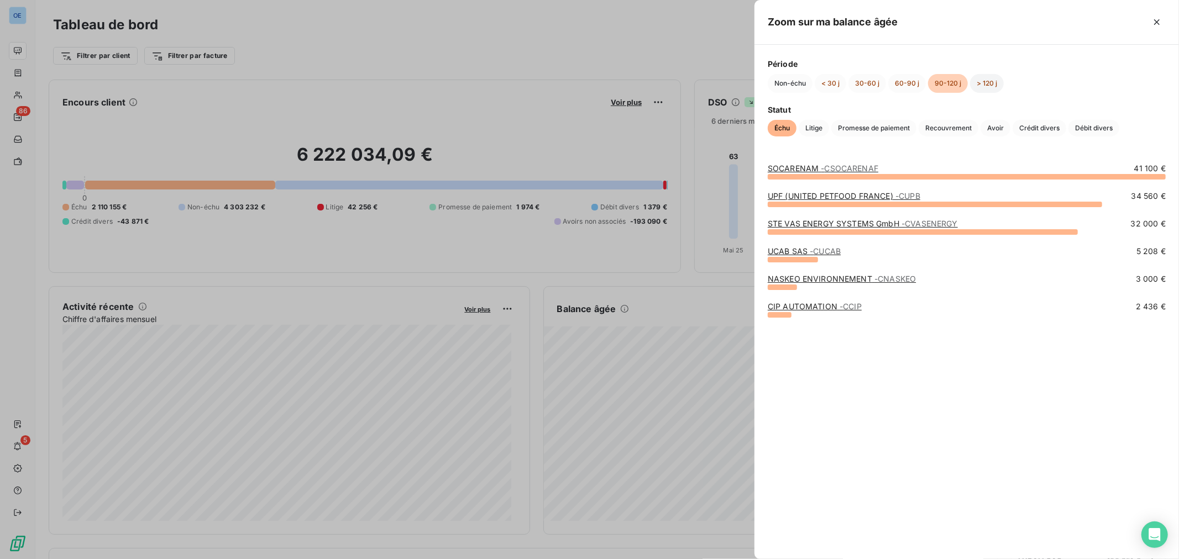
click at [981, 80] on button "> 120 j" at bounding box center [987, 83] width 34 height 19
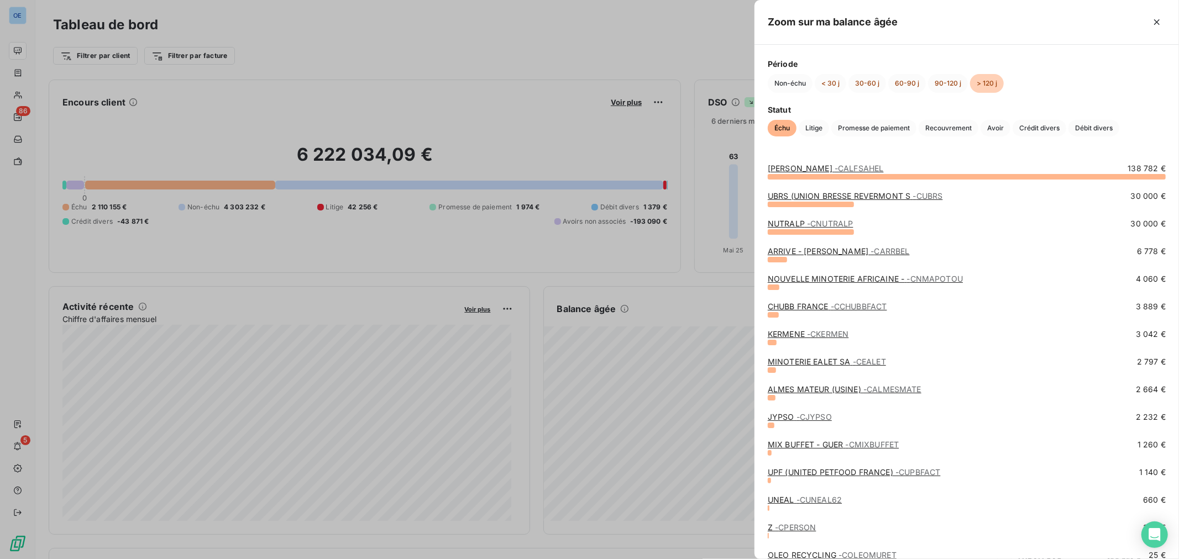
click at [49, 286] on div at bounding box center [589, 279] width 1179 height 559
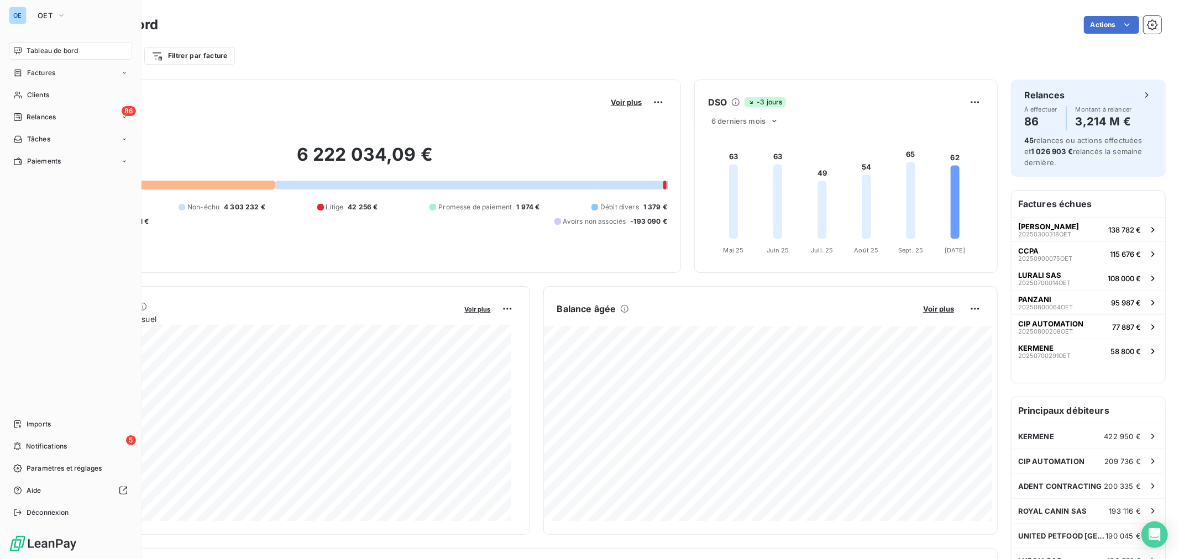
click at [30, 19] on div "OE OET" at bounding box center [70, 16] width 123 height 18
click at [59, 22] on button "OET" at bounding box center [51, 16] width 41 height 18
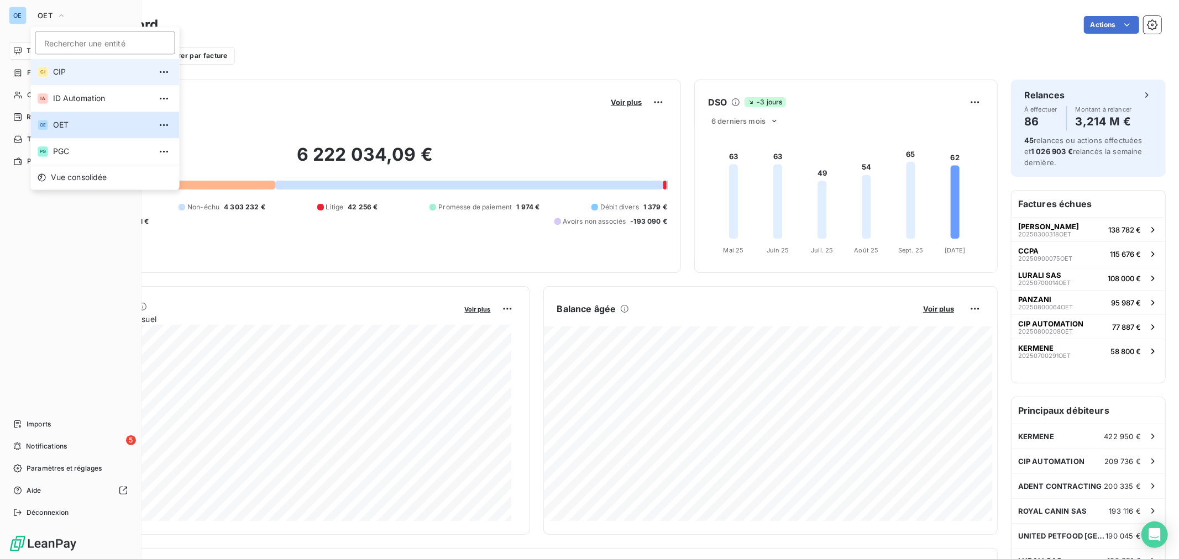
click at [70, 78] on li "CI CIP" at bounding box center [105, 72] width 149 height 27
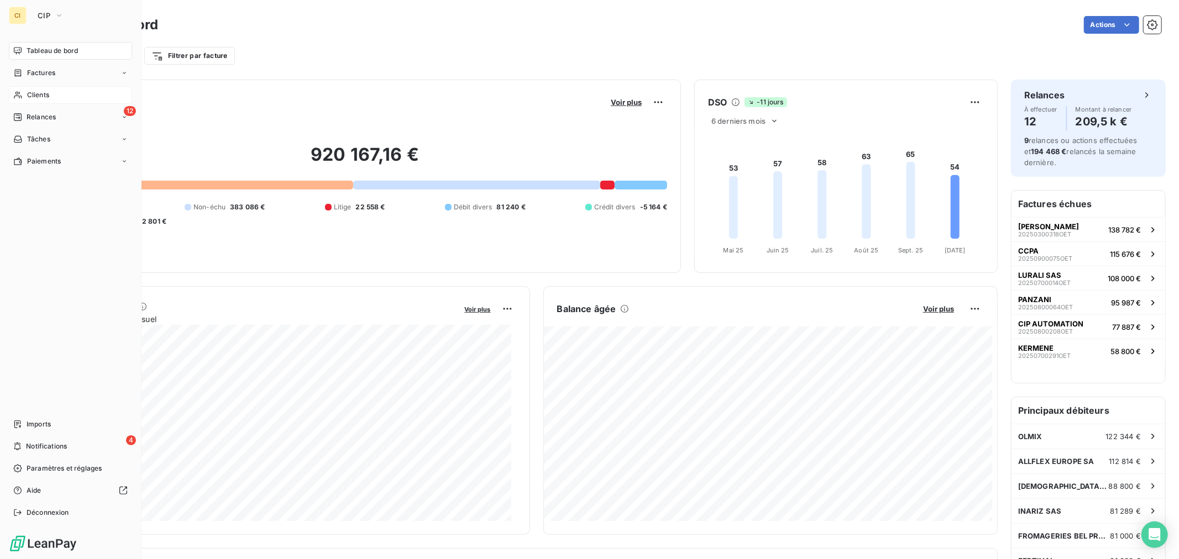
click at [81, 99] on div "Clients" at bounding box center [70, 95] width 123 height 18
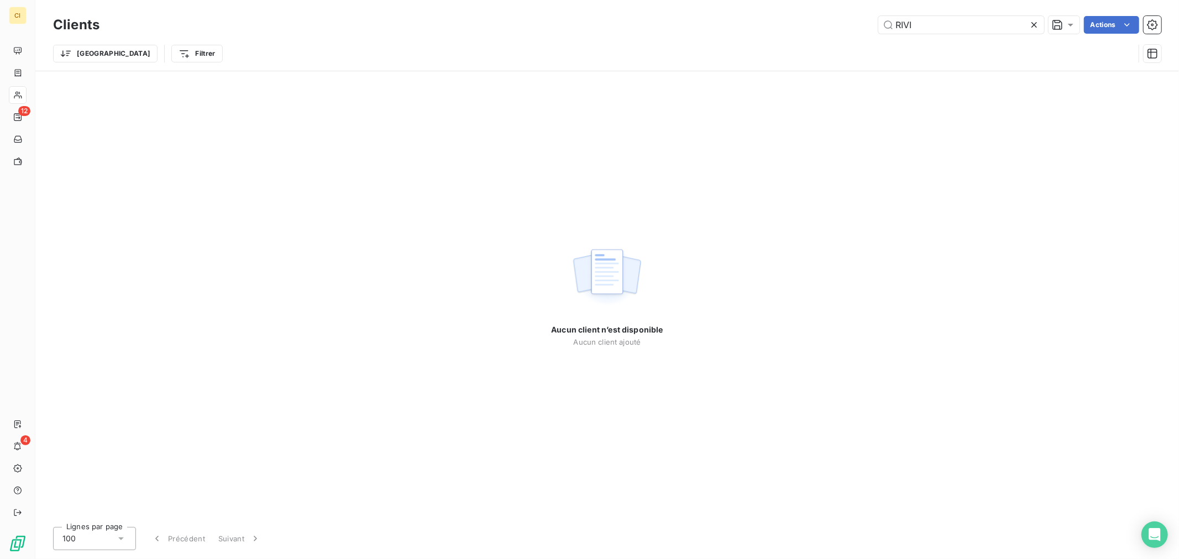
drag, startPoint x: 952, startPoint y: 28, endPoint x: 791, endPoint y: 25, distance: 160.8
click at [791, 25] on div "RIVI Actions" at bounding box center [637, 25] width 1048 height 18
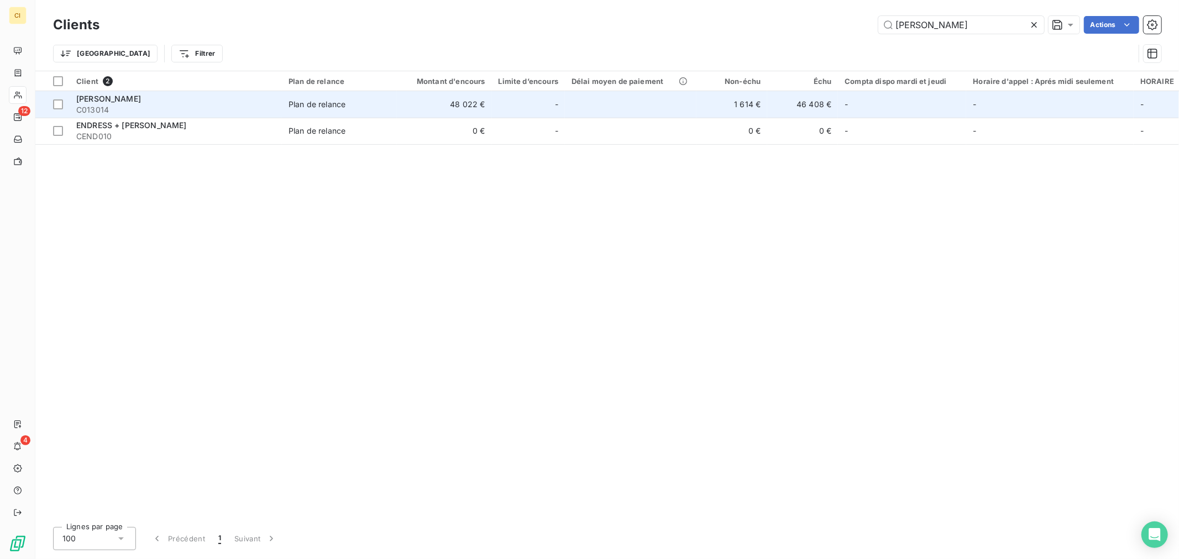
type input "[PERSON_NAME]"
click at [626, 109] on td at bounding box center [631, 104] width 132 height 27
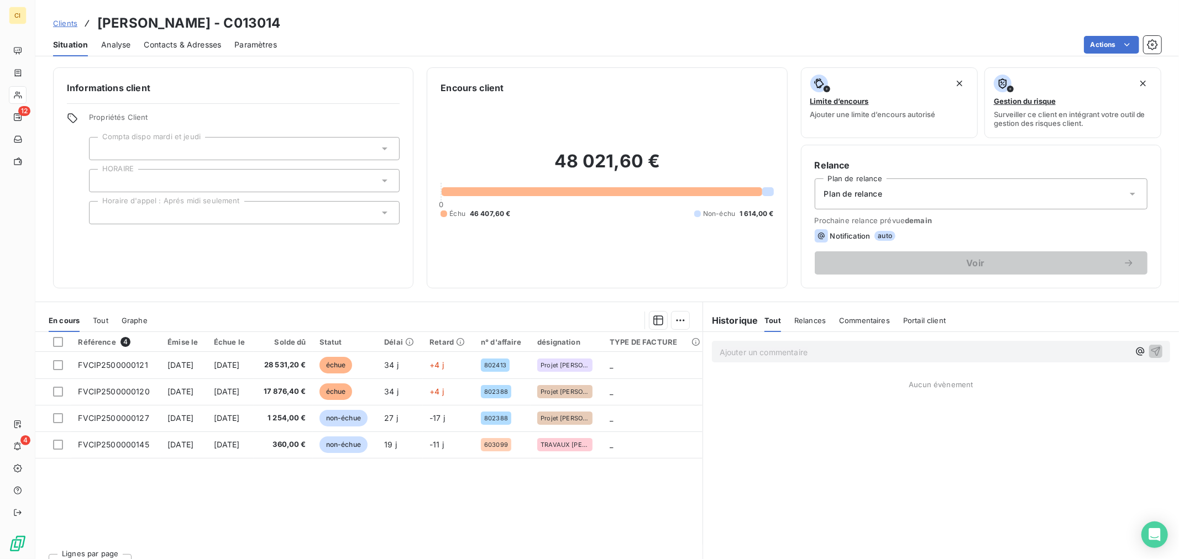
drag, startPoint x: 303, startPoint y: 22, endPoint x: 232, endPoint y: 25, distance: 70.8
click at [232, 25] on div "Clients [PERSON_NAME] - C013014" at bounding box center [606, 23] width 1143 height 20
copy h3 "C013014"
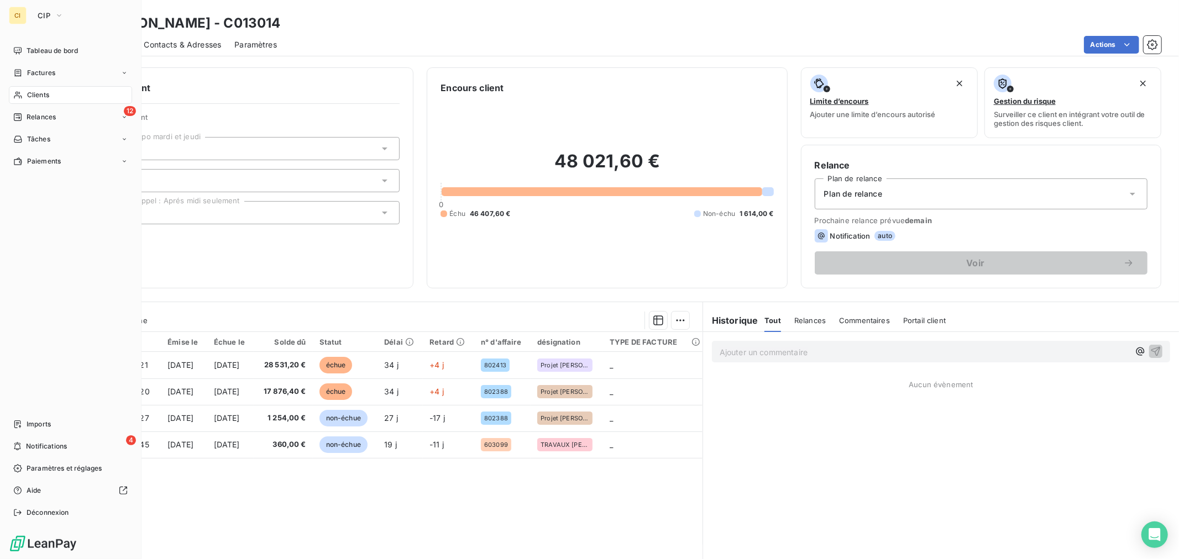
click at [37, 90] on span "Clients" at bounding box center [38, 95] width 22 height 10
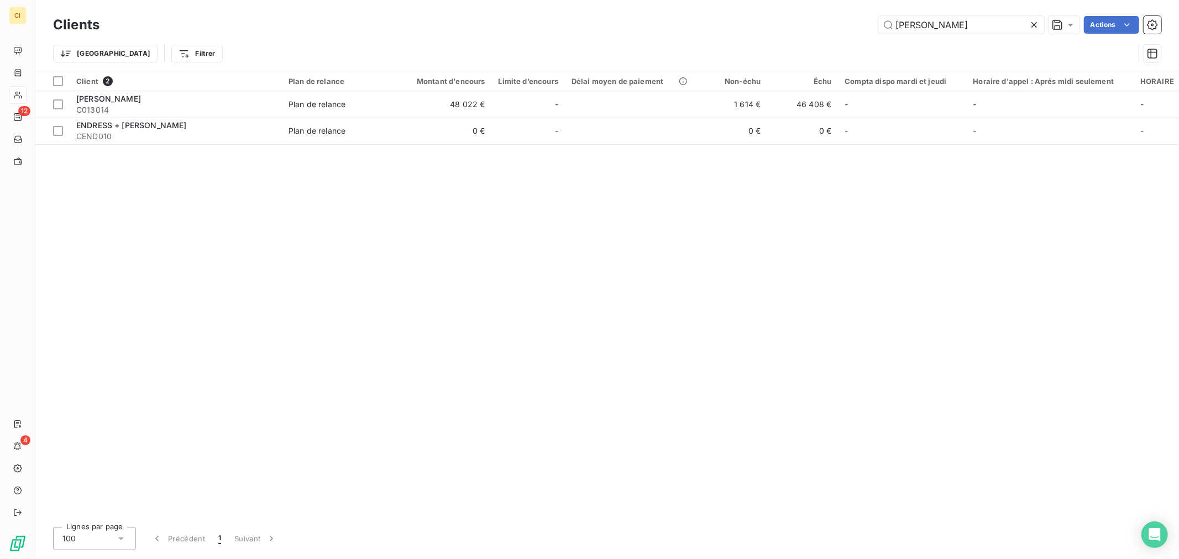
drag, startPoint x: 956, startPoint y: 26, endPoint x: 753, endPoint y: 6, distance: 204.3
click at [826, 16] on div "ENDRE Actions" at bounding box center [637, 25] width 1048 height 18
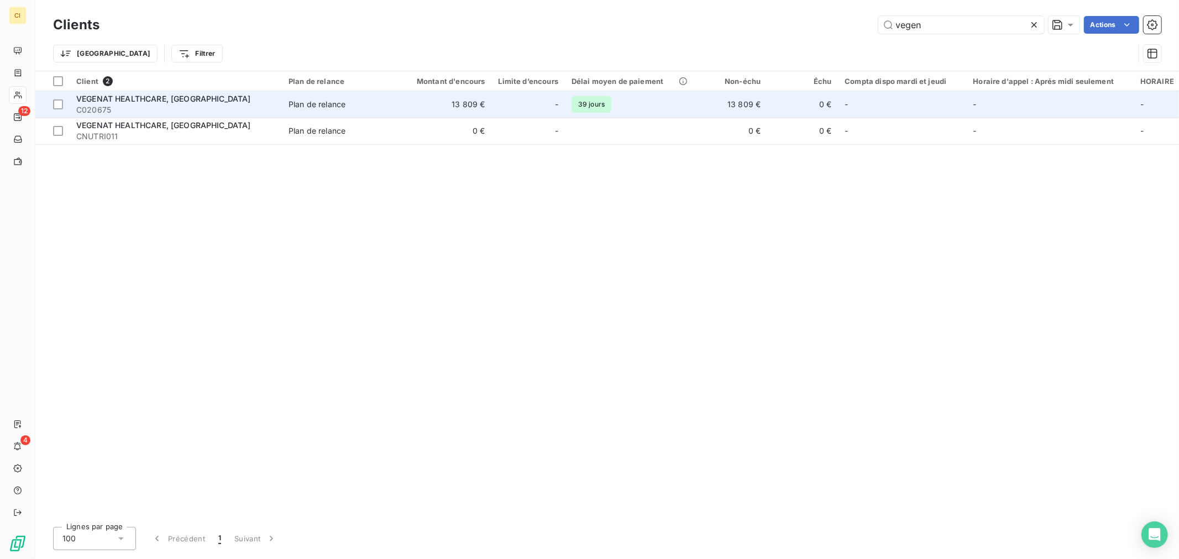
type input "vegen"
click at [505, 103] on div "-" at bounding box center [528, 105] width 60 height 18
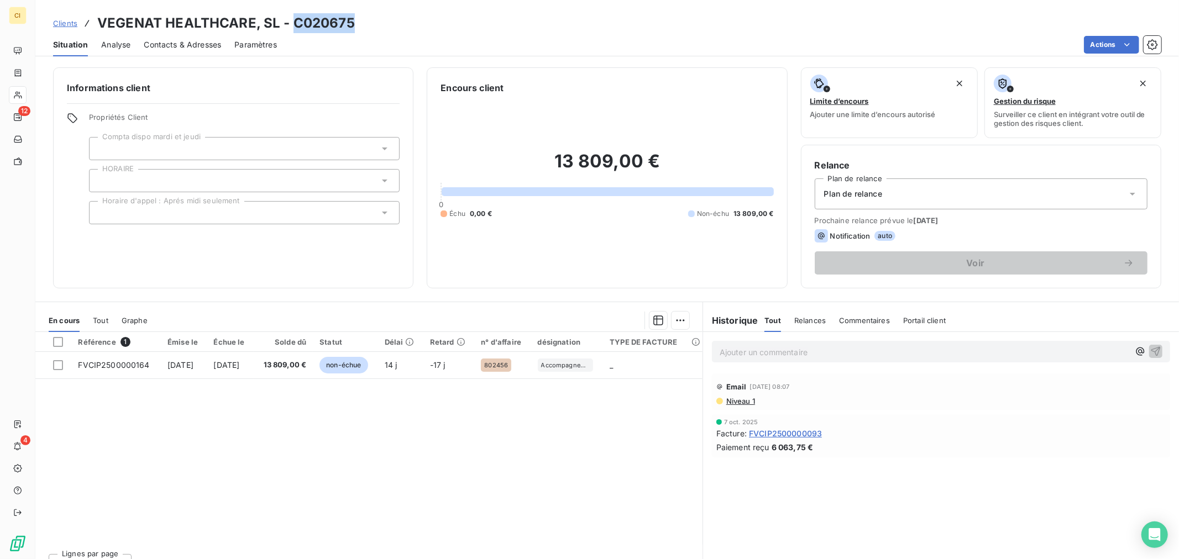
drag, startPoint x: 351, startPoint y: 17, endPoint x: 295, endPoint y: 25, distance: 56.9
click at [295, 25] on h3 "VEGENAT HEALTHCARE, SL - C020675" at bounding box center [226, 23] width 258 height 20
copy h3 "C020675"
